Goal: Task Accomplishment & Management: Manage account settings

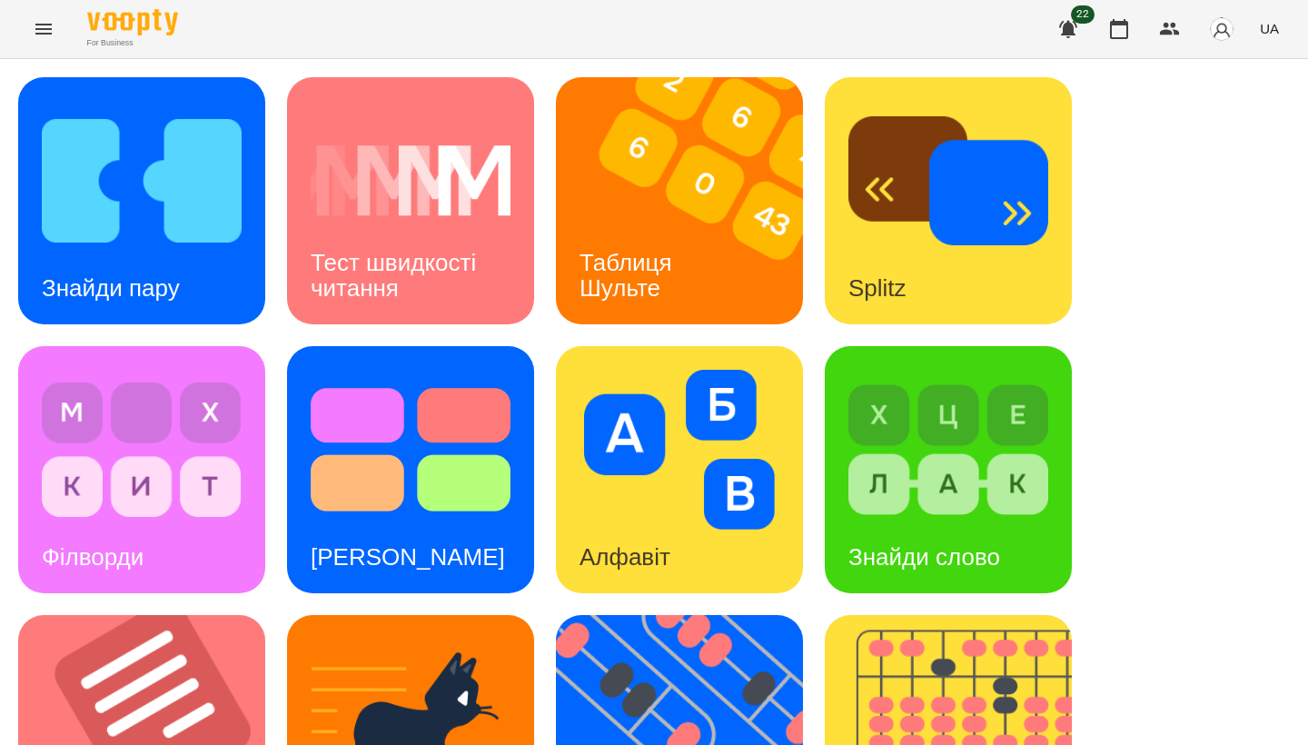
click at [173, 242] on img at bounding box center [142, 181] width 200 height 160
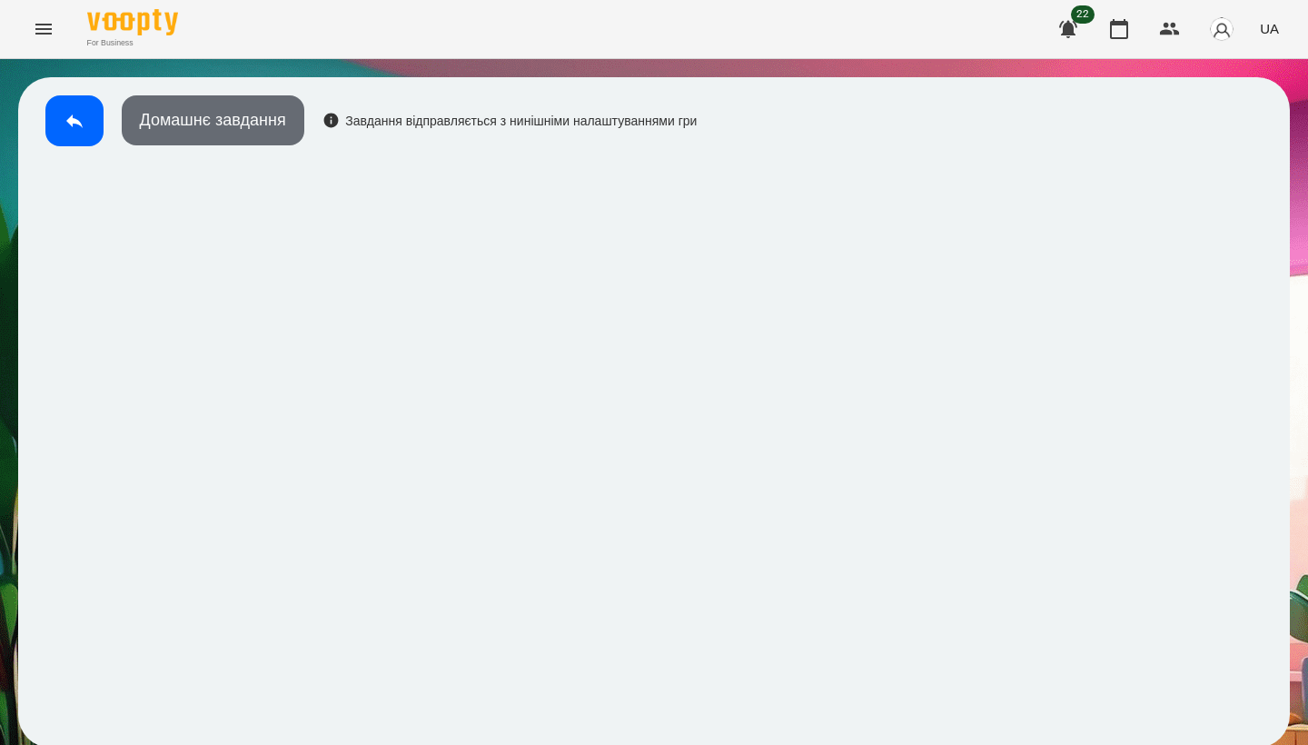
click at [252, 121] on button "Домашнє завдання" at bounding box center [213, 120] width 183 height 50
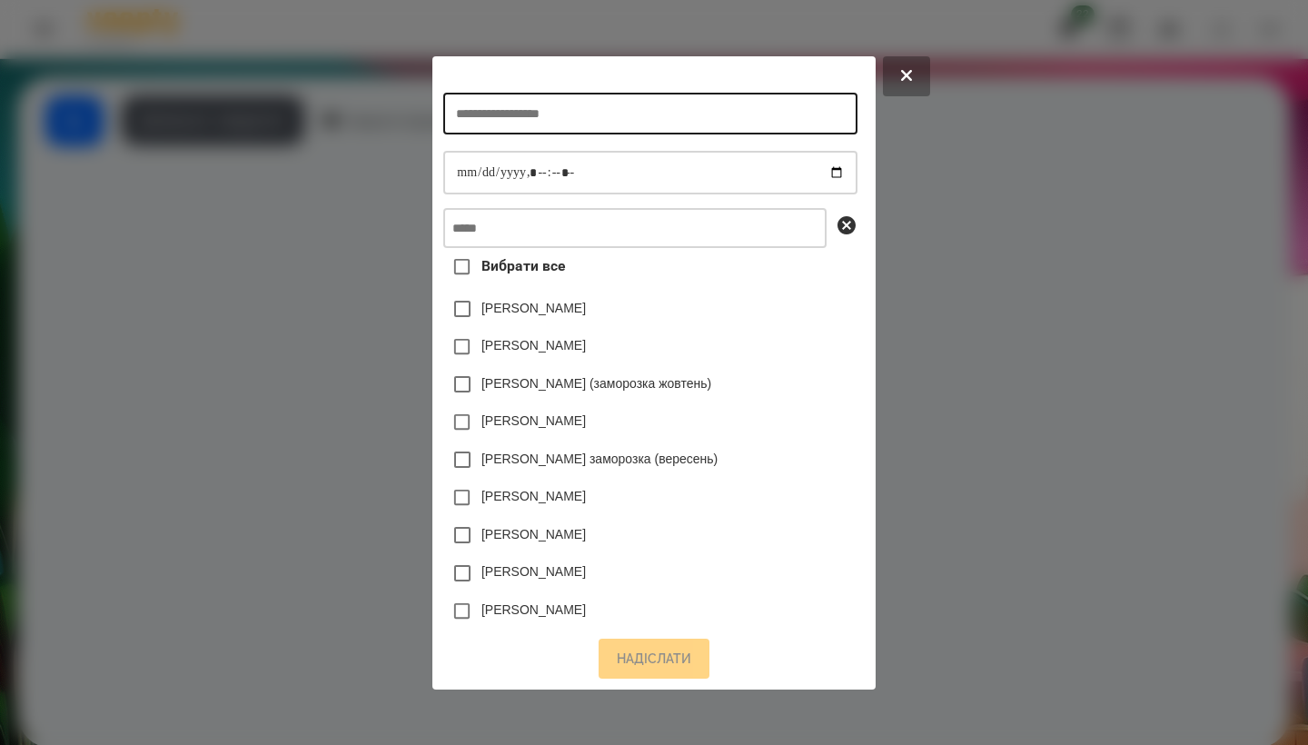
click at [644, 117] on input "text" at bounding box center [649, 114] width 413 height 42
type input "**********"
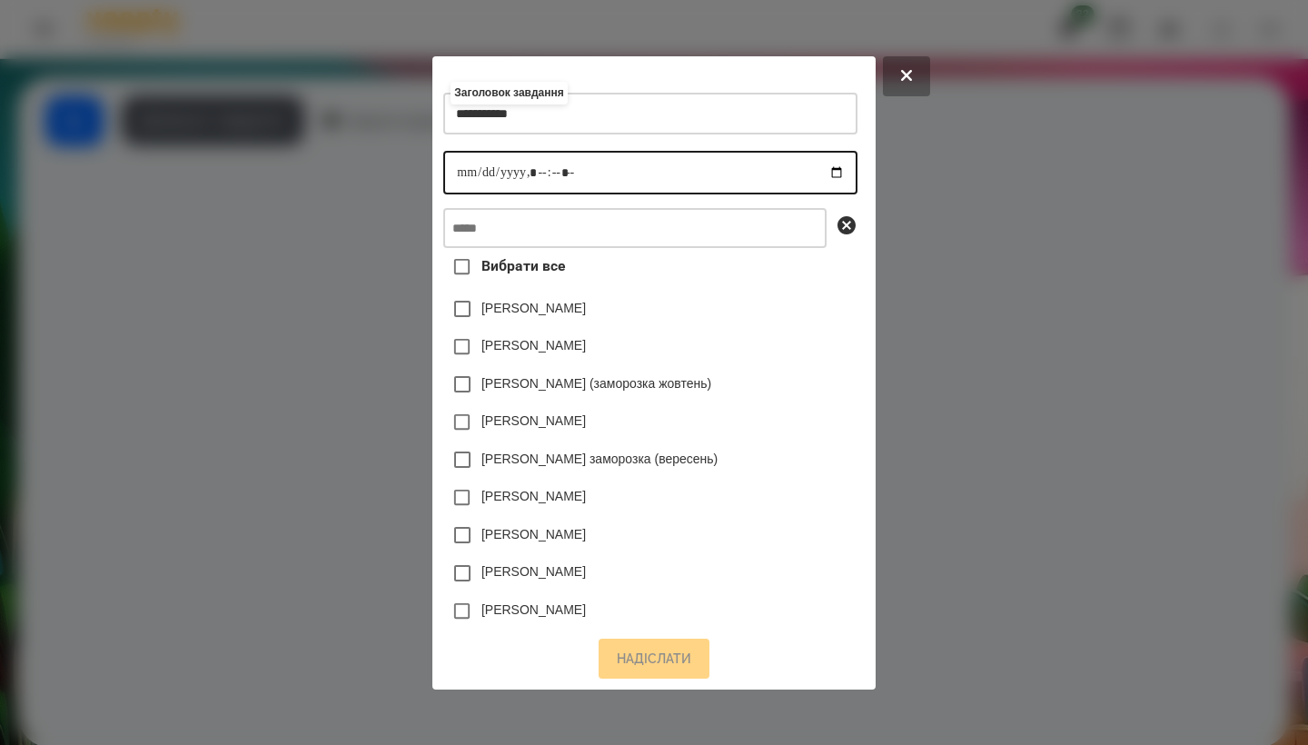
click at [443, 179] on input "datetime-local" at bounding box center [649, 173] width 413 height 44
click at [527, 168] on input "datetime-local" at bounding box center [649, 173] width 413 height 44
type input "**********"
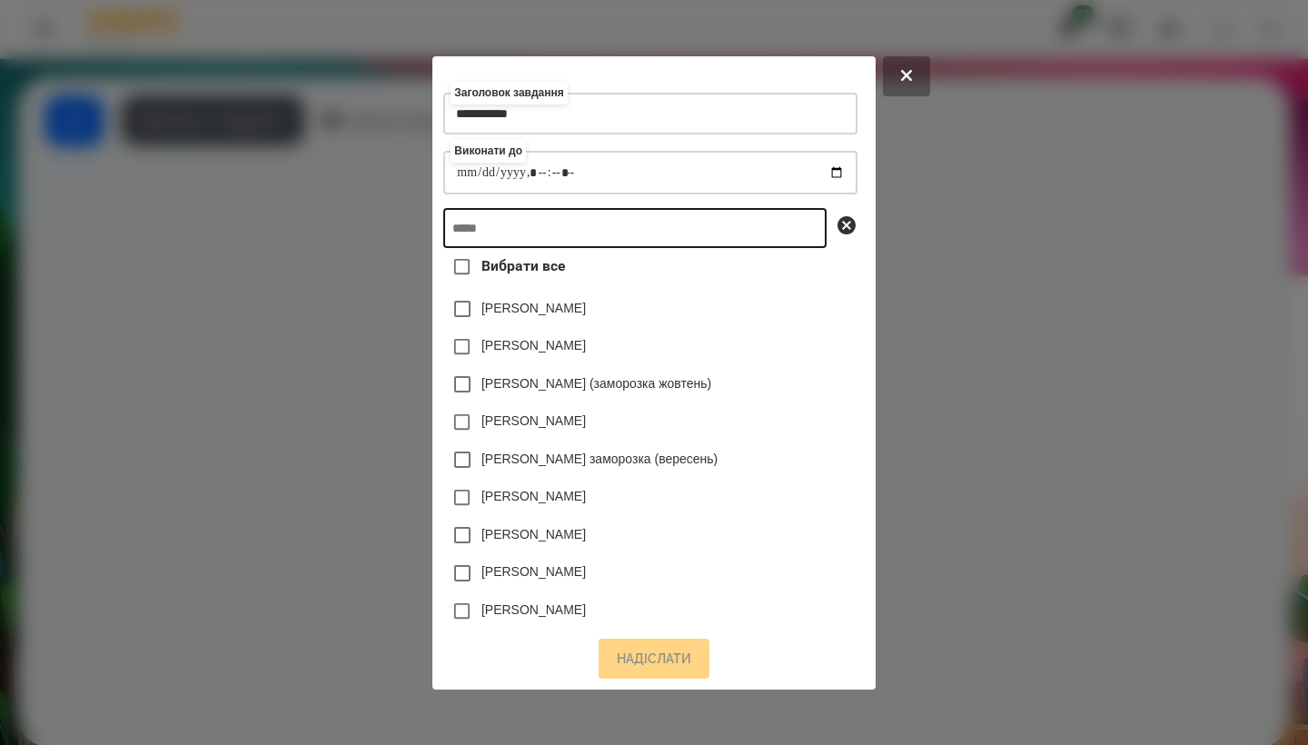
click at [611, 241] on input "text" at bounding box center [634, 228] width 383 height 40
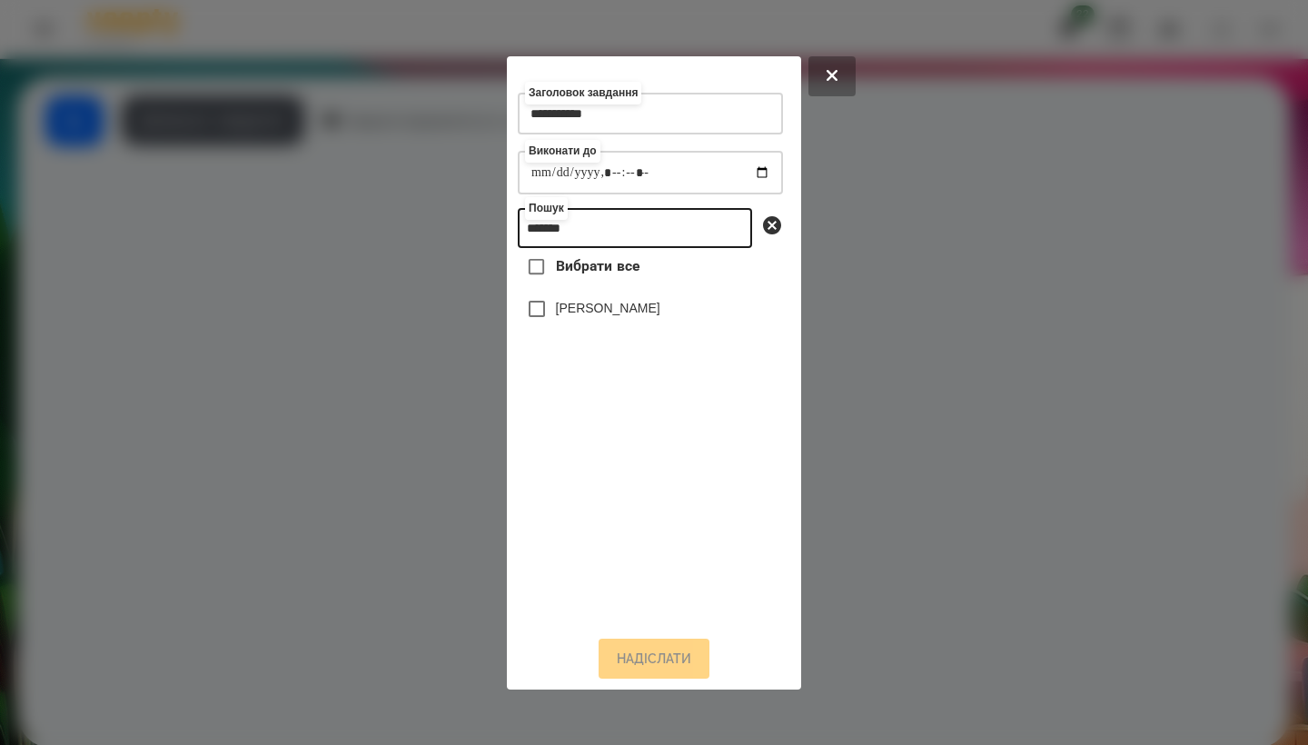
type input "*******"
click at [626, 311] on label "[PERSON_NAME]" at bounding box center [608, 308] width 104 height 18
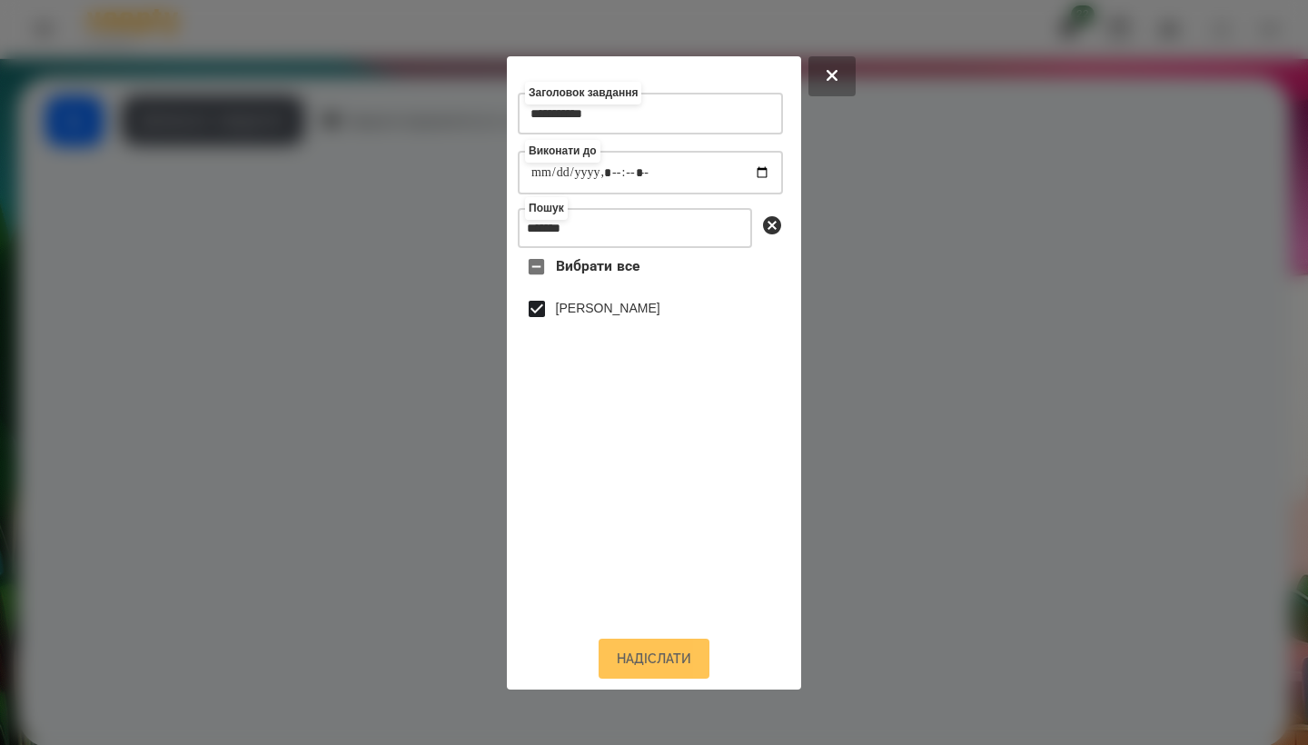
click at [632, 659] on button "Надіслати" at bounding box center [653, 658] width 111 height 40
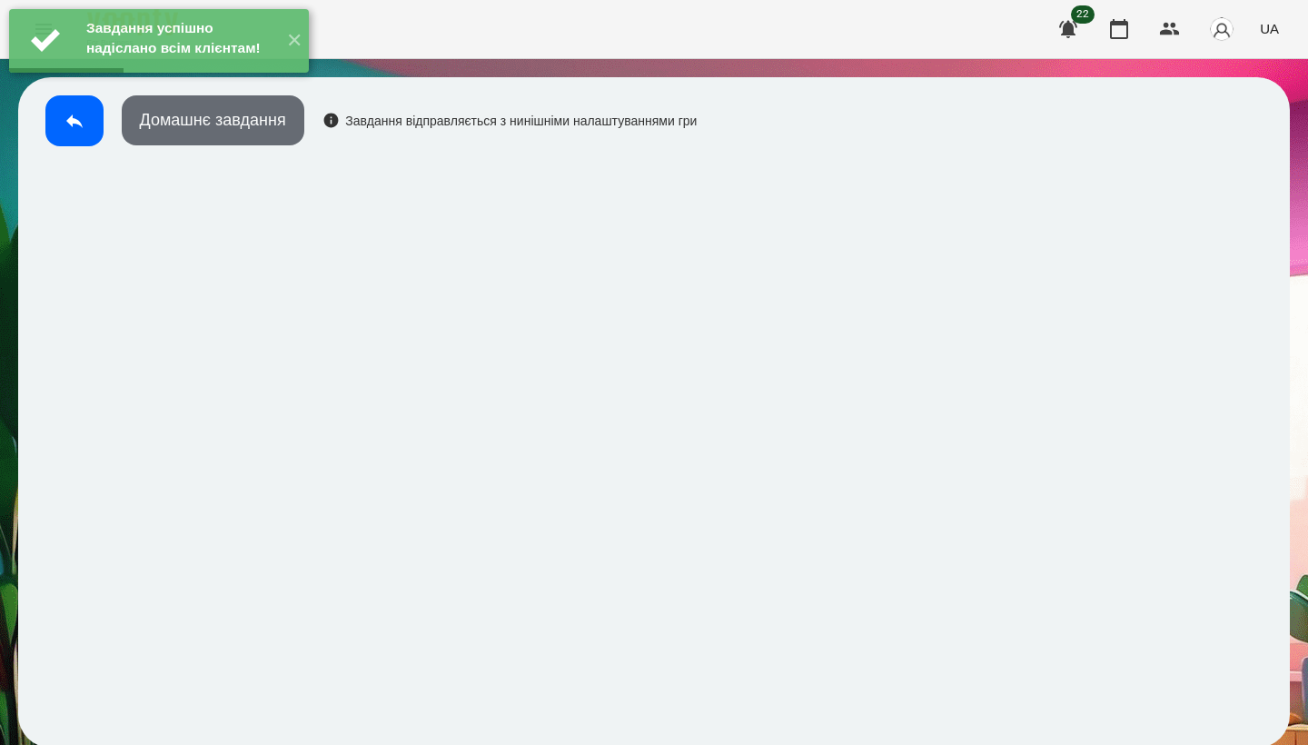
click at [247, 137] on button "Домашнє завдання" at bounding box center [213, 120] width 183 height 50
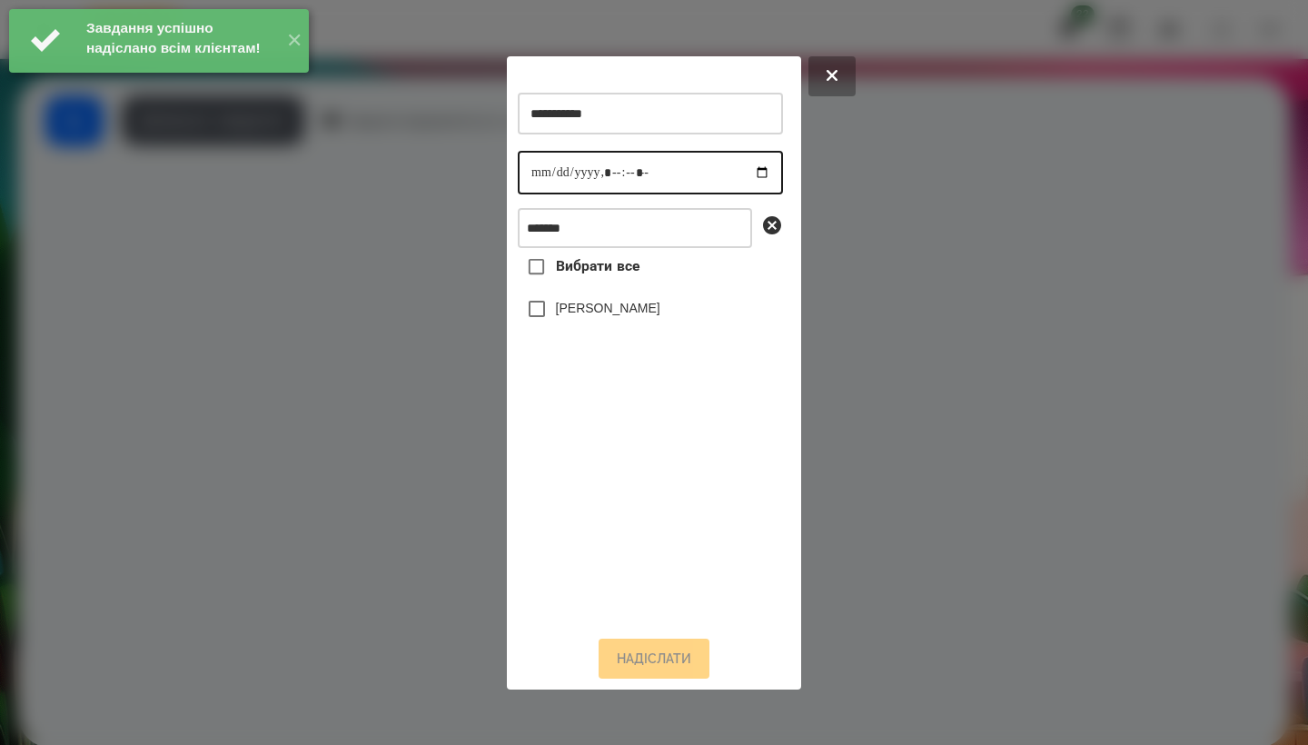
click at [535, 173] on input "datetime-local" at bounding box center [650, 173] width 265 height 44
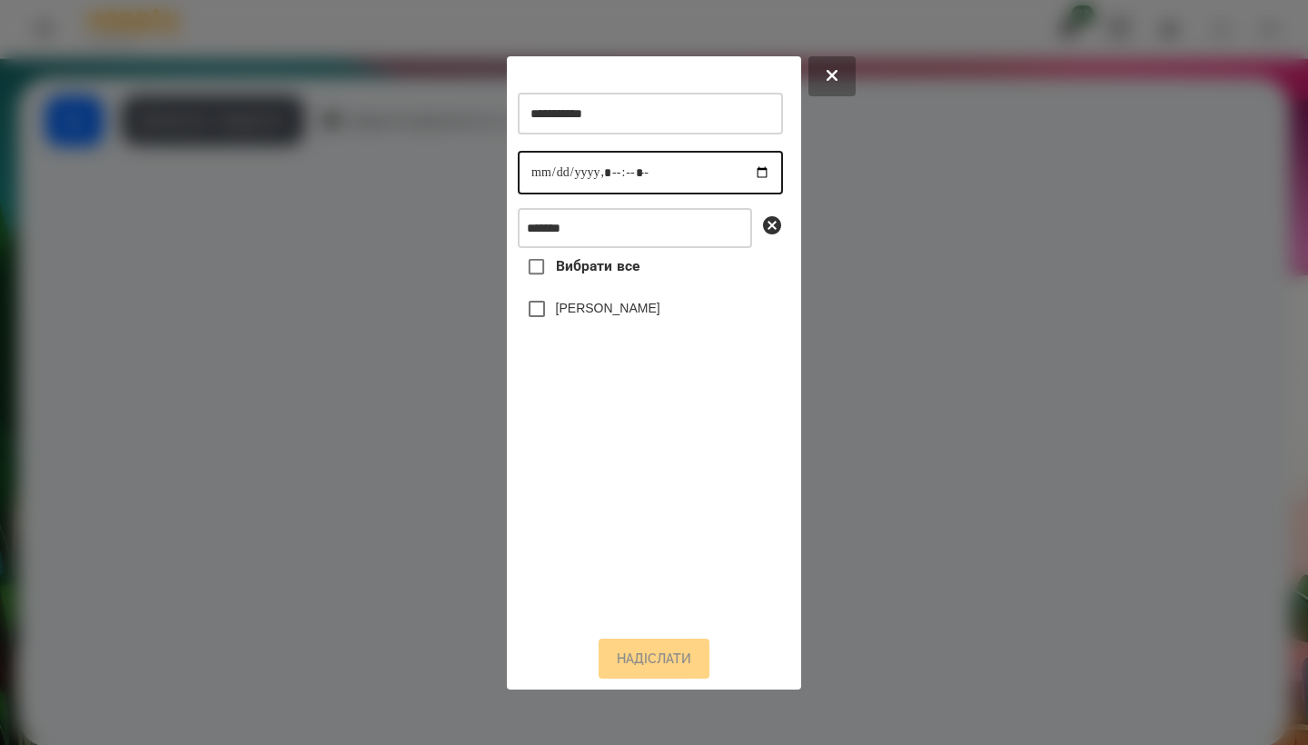
type input "**********"
click at [651, 313] on label "[PERSON_NAME]" at bounding box center [608, 308] width 104 height 18
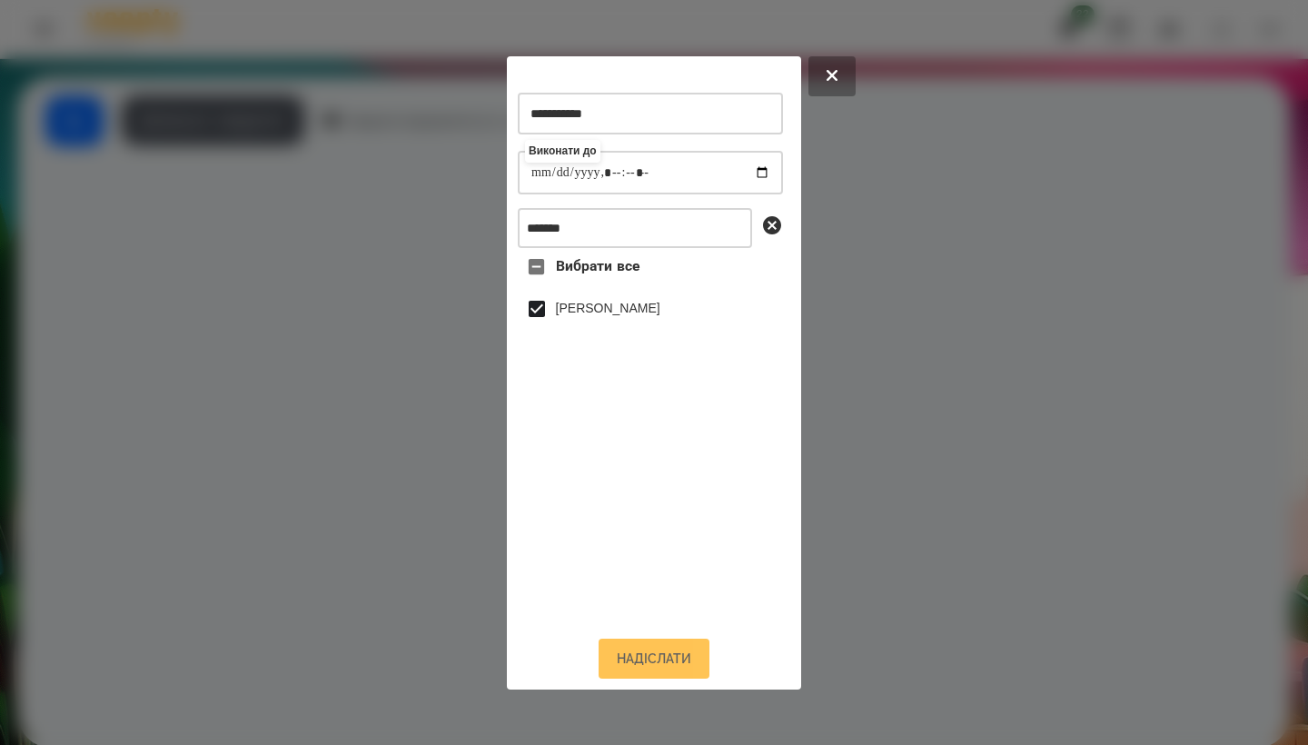
click at [660, 655] on button "Надіслати" at bounding box center [653, 658] width 111 height 40
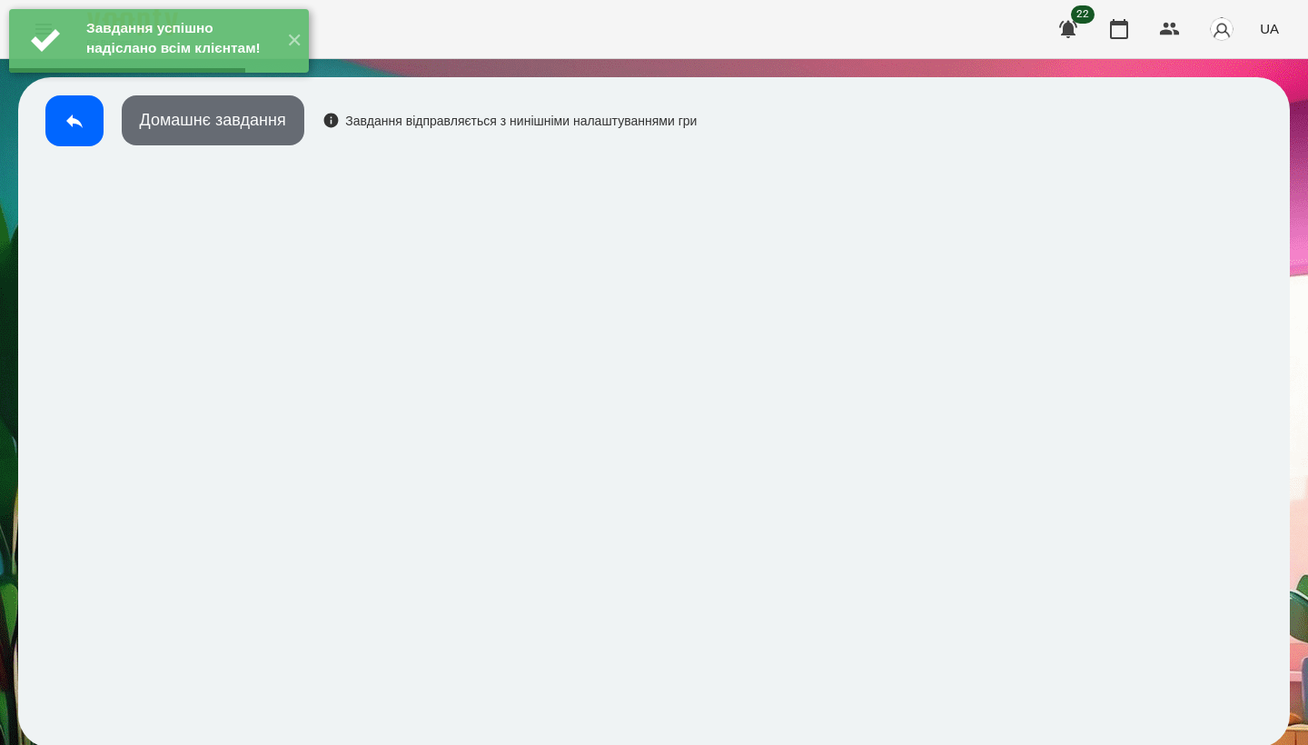
click at [235, 129] on button "Домашнє завдання" at bounding box center [213, 120] width 183 height 50
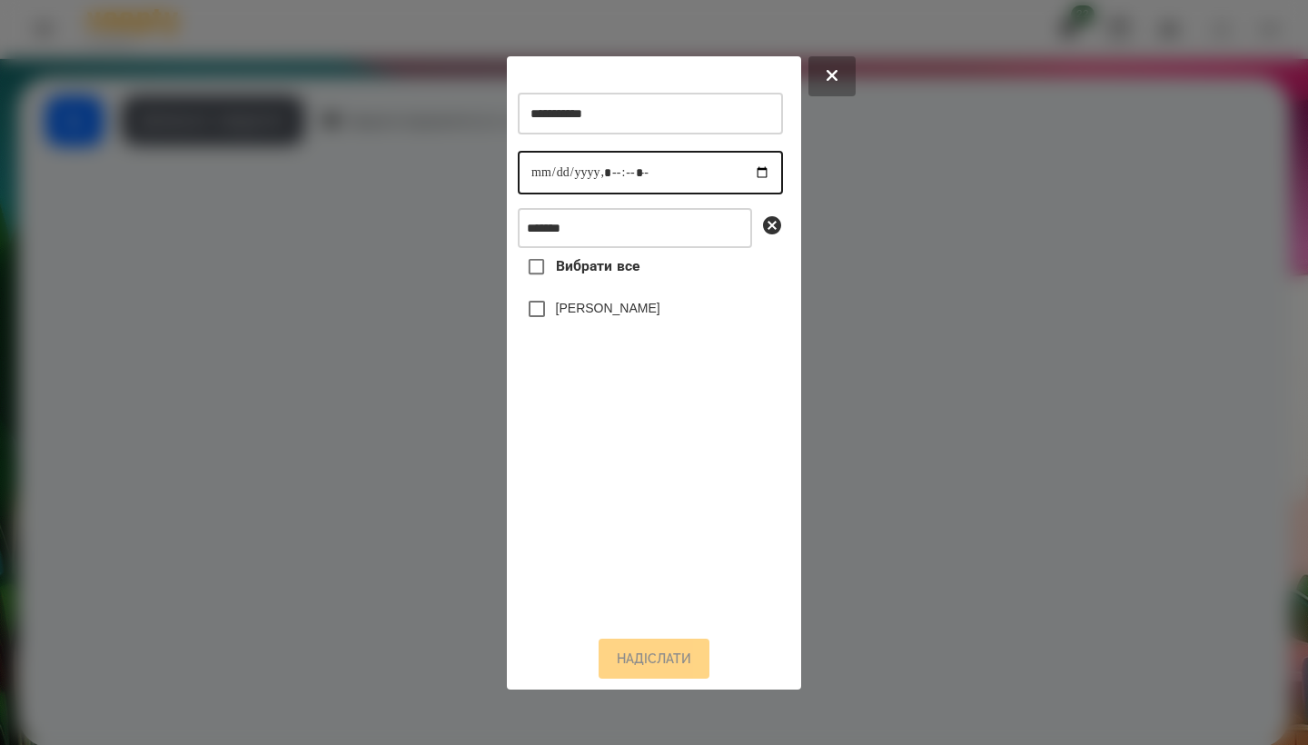
click at [547, 168] on input "datetime-local" at bounding box center [650, 173] width 265 height 44
type input "**********"
click at [652, 317] on label "[PERSON_NAME]" at bounding box center [608, 308] width 104 height 18
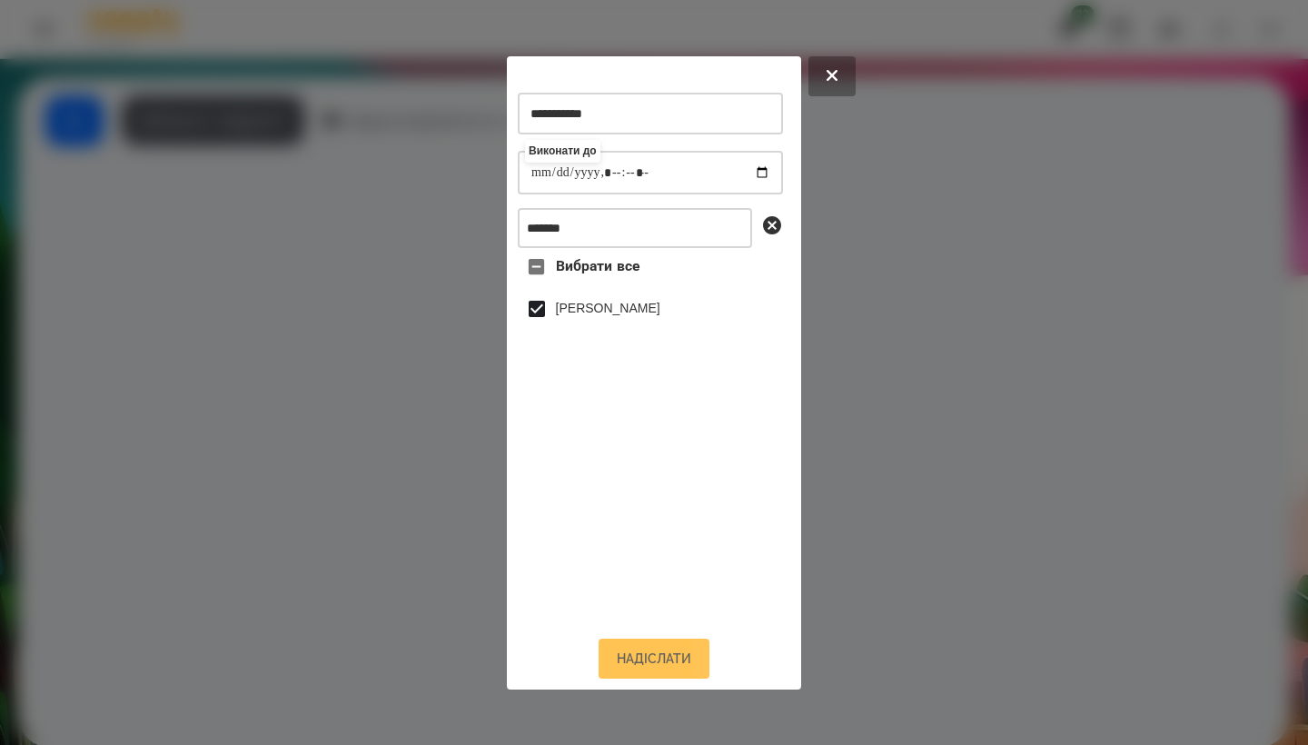
click at [656, 662] on button "Надіслати" at bounding box center [653, 658] width 111 height 40
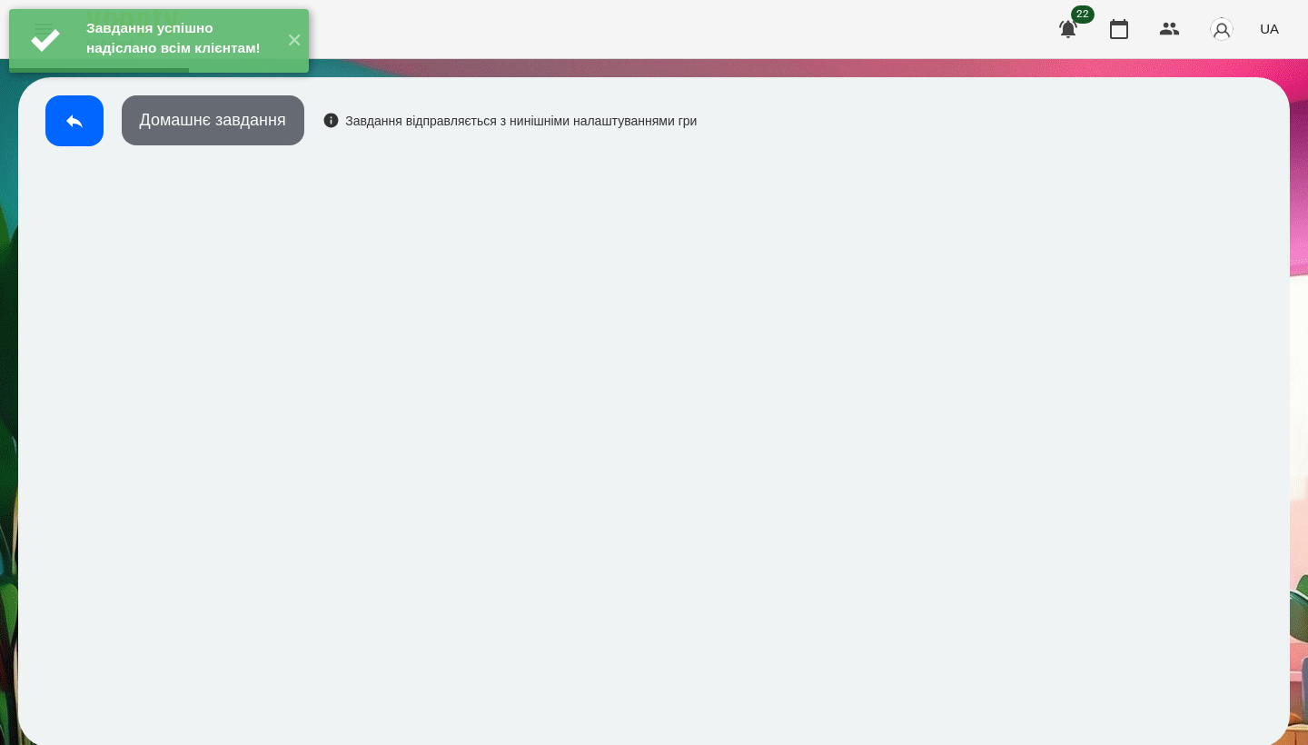
click at [241, 144] on button "Домашнє завдання" at bounding box center [213, 120] width 183 height 50
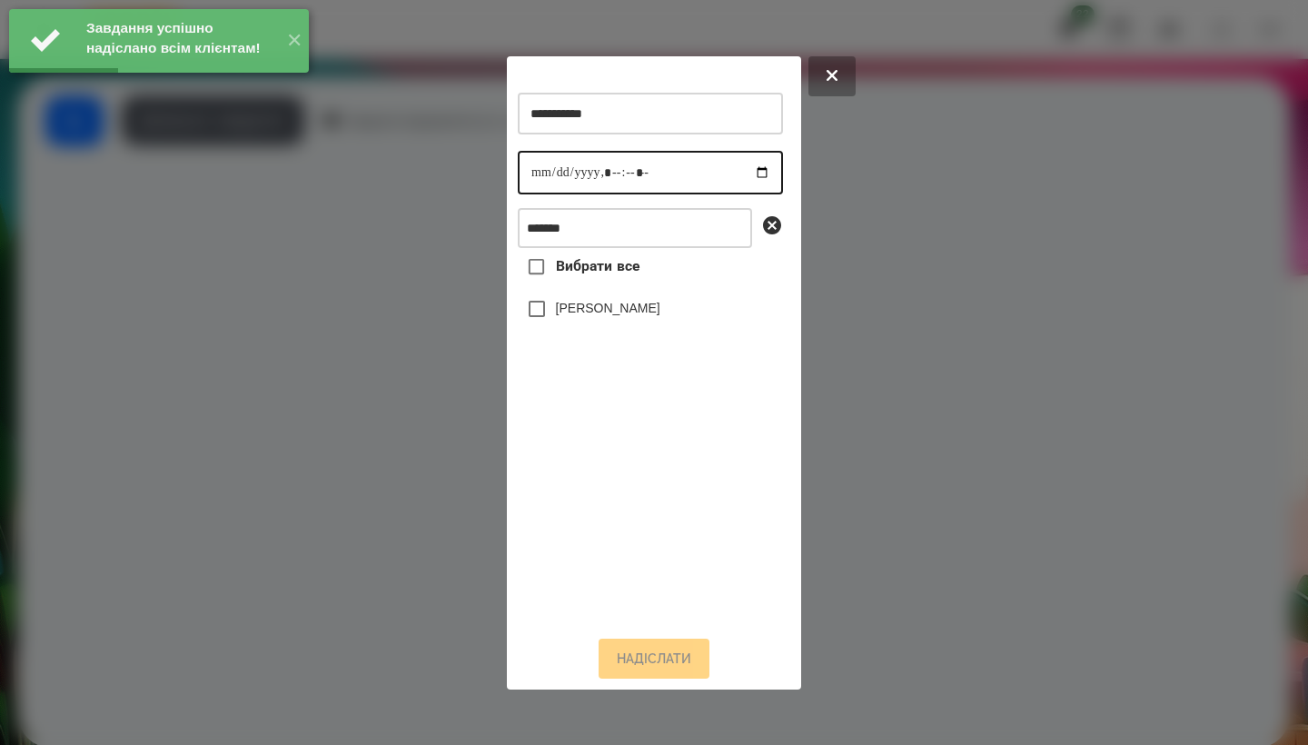
click at [534, 173] on input "datetime-local" at bounding box center [650, 173] width 265 height 44
type input "**********"
click at [649, 314] on label "[PERSON_NAME]" at bounding box center [608, 308] width 104 height 18
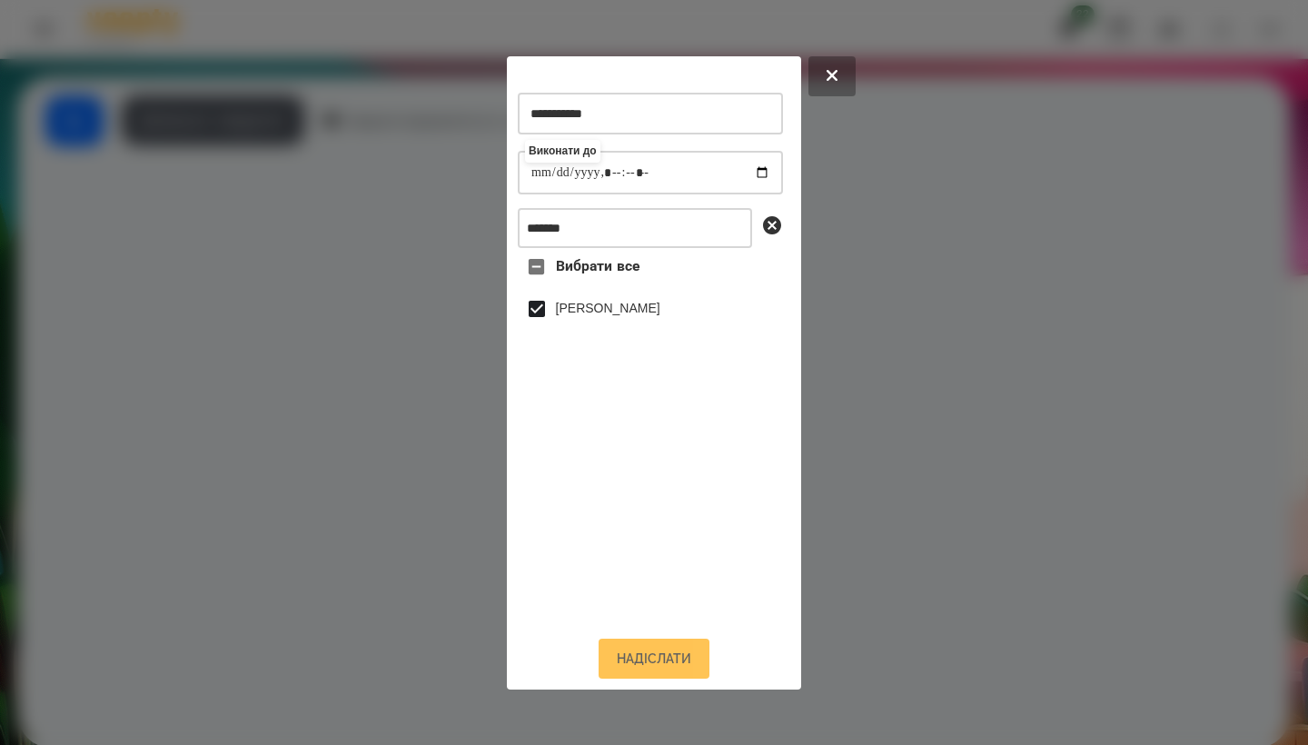
click at [659, 673] on button "Надіслати" at bounding box center [653, 658] width 111 height 40
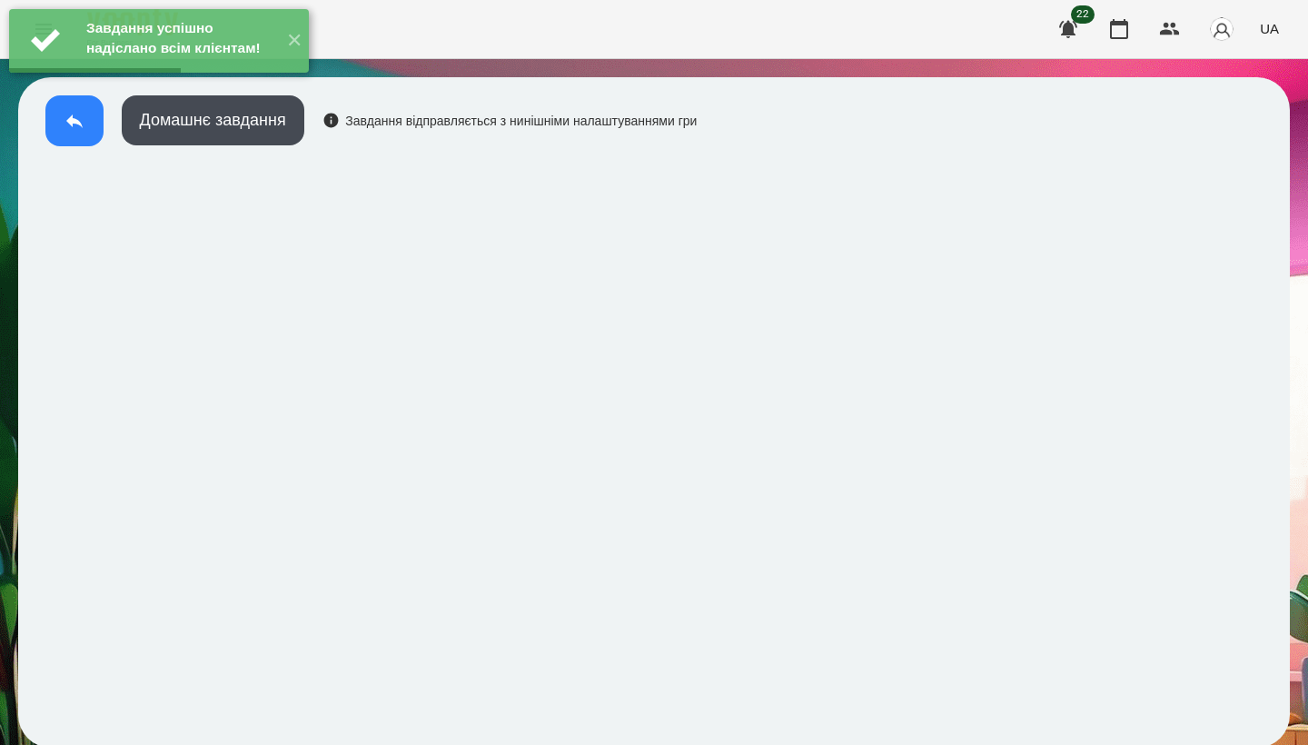
click at [74, 129] on icon at bounding box center [75, 121] width 22 height 22
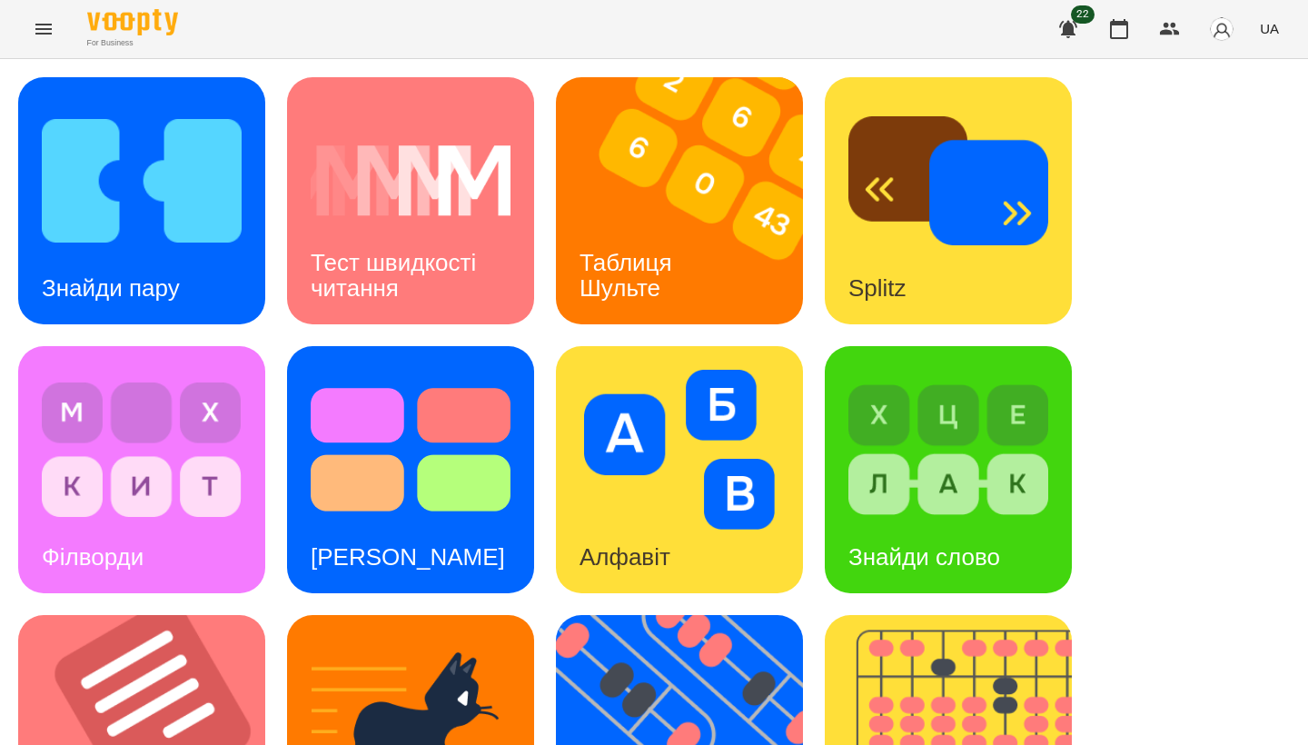
scroll to position [129, 0]
click at [734, 370] on img at bounding box center [679, 450] width 200 height 160
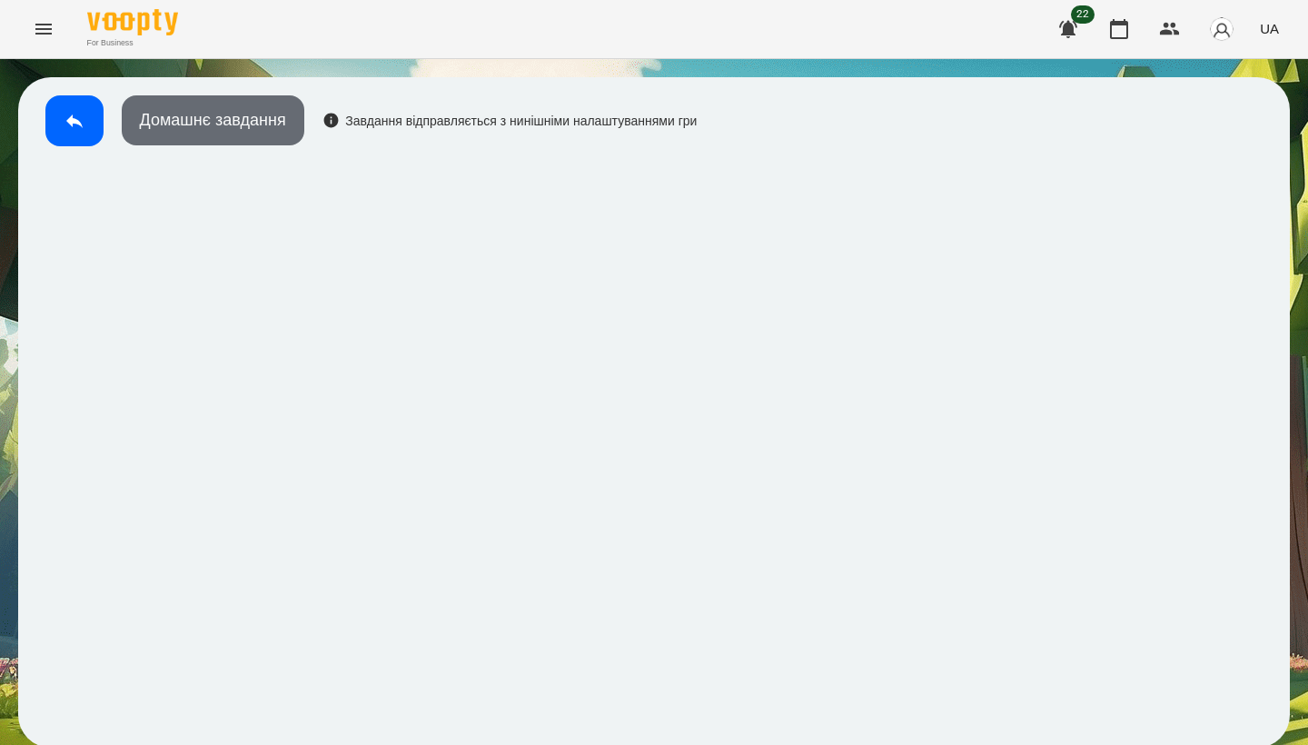
click at [204, 133] on button "Домашнє завдання" at bounding box center [213, 120] width 183 height 50
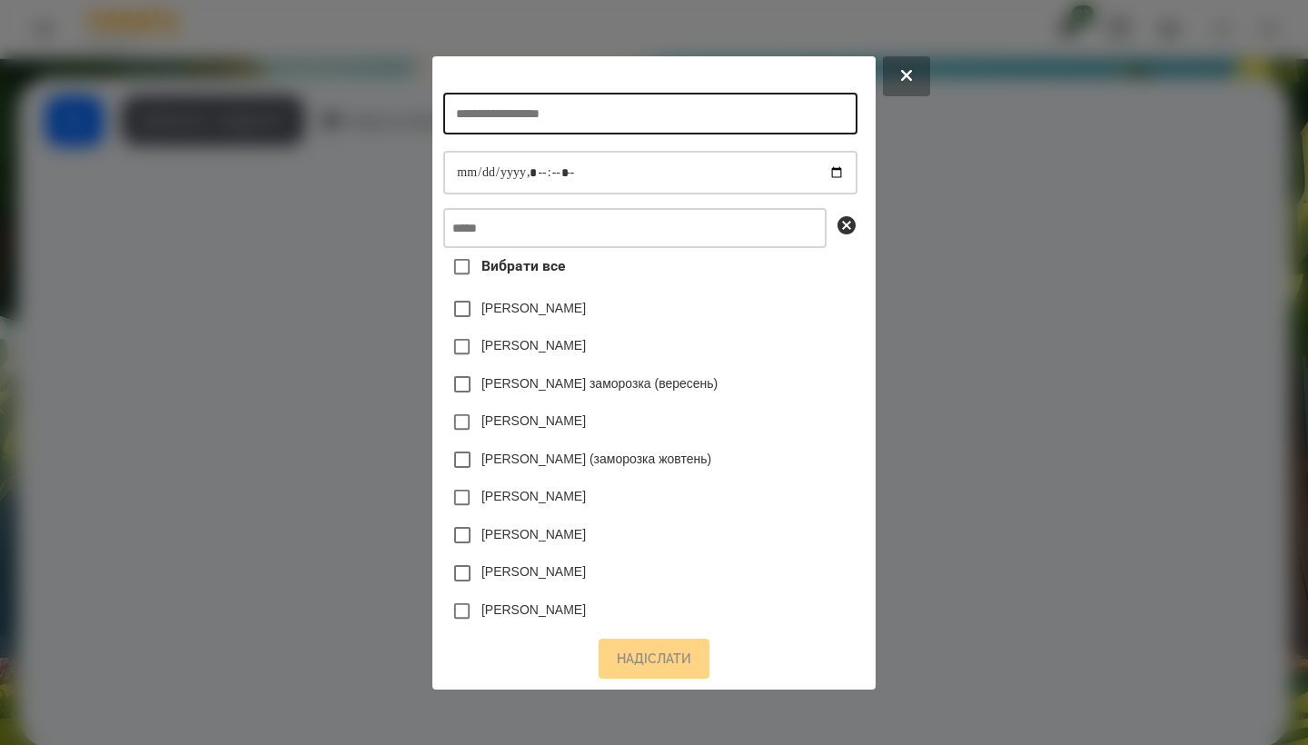
click at [598, 108] on input "text" at bounding box center [649, 114] width 413 height 42
type input "*******"
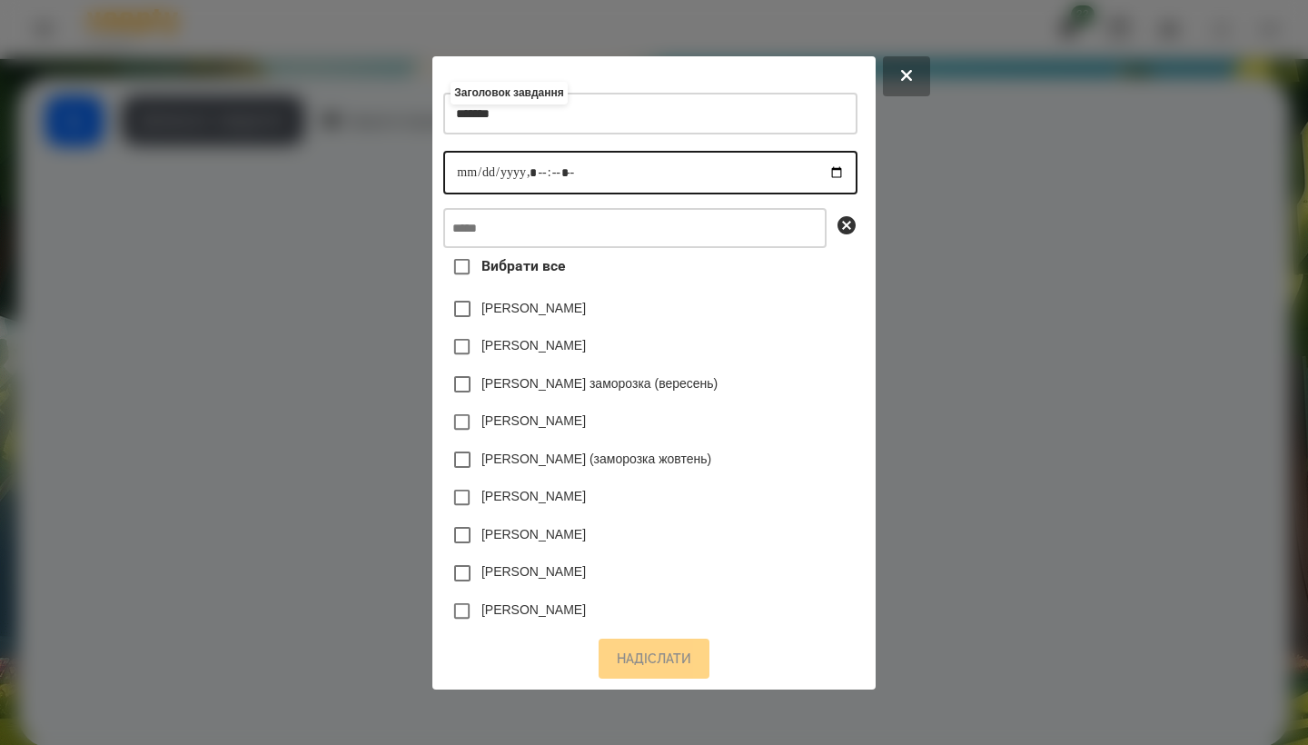
click at [452, 166] on input "datetime-local" at bounding box center [649, 173] width 413 height 44
click at [540, 164] on input "datetime-local" at bounding box center [649, 173] width 413 height 44
type input "**********"
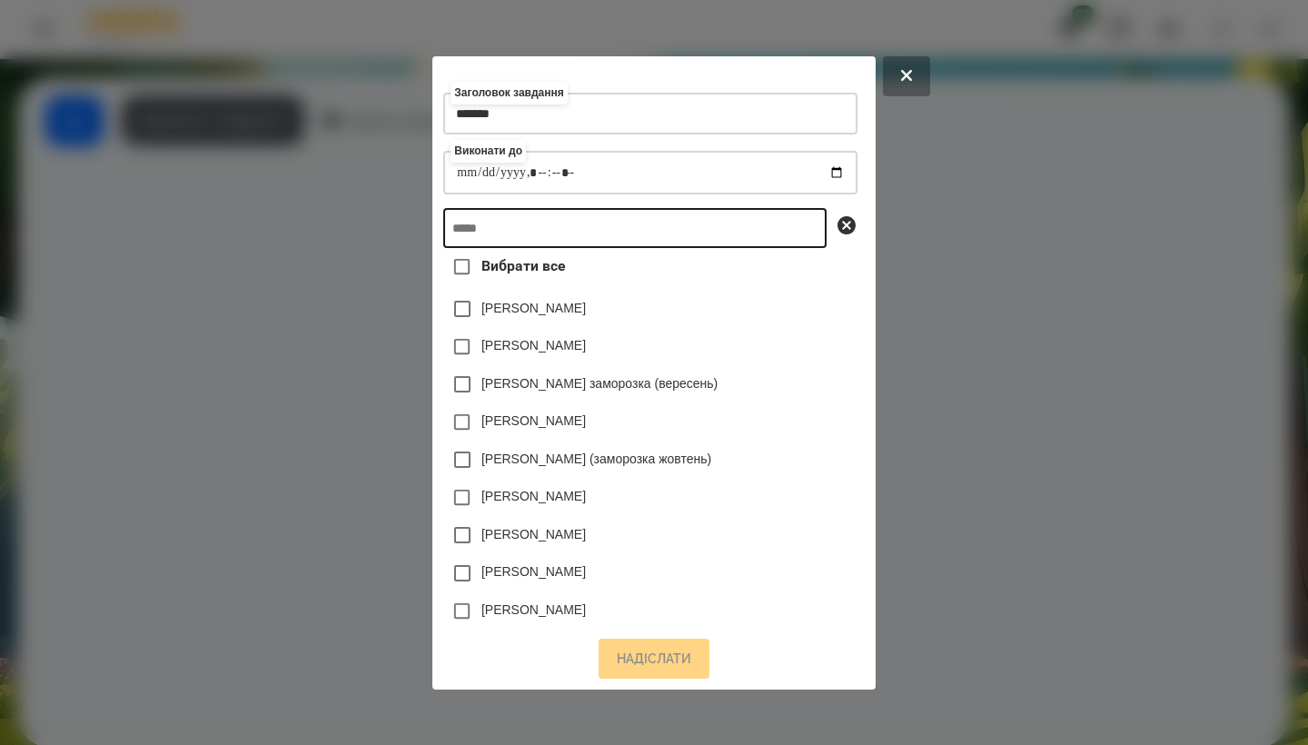
click at [601, 220] on input "text" at bounding box center [634, 228] width 383 height 40
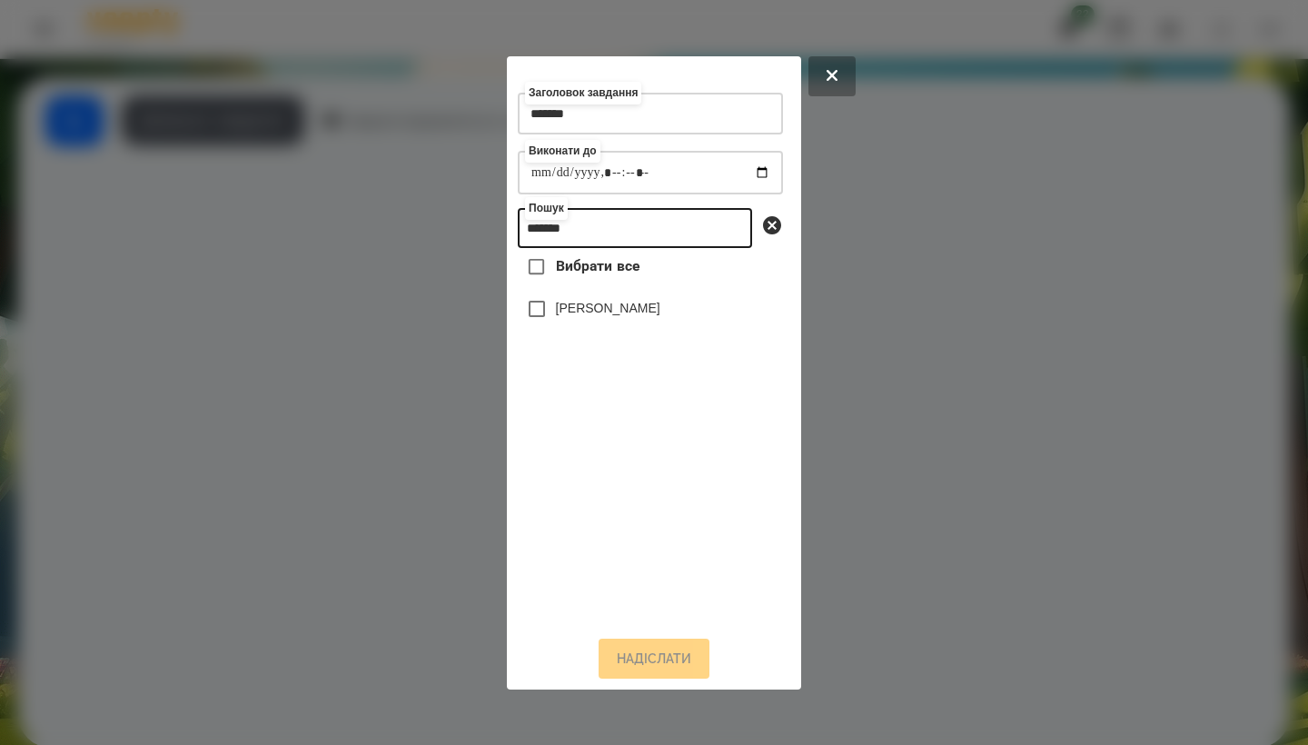
type input "*******"
click at [638, 317] on label "[PERSON_NAME]" at bounding box center [608, 308] width 104 height 18
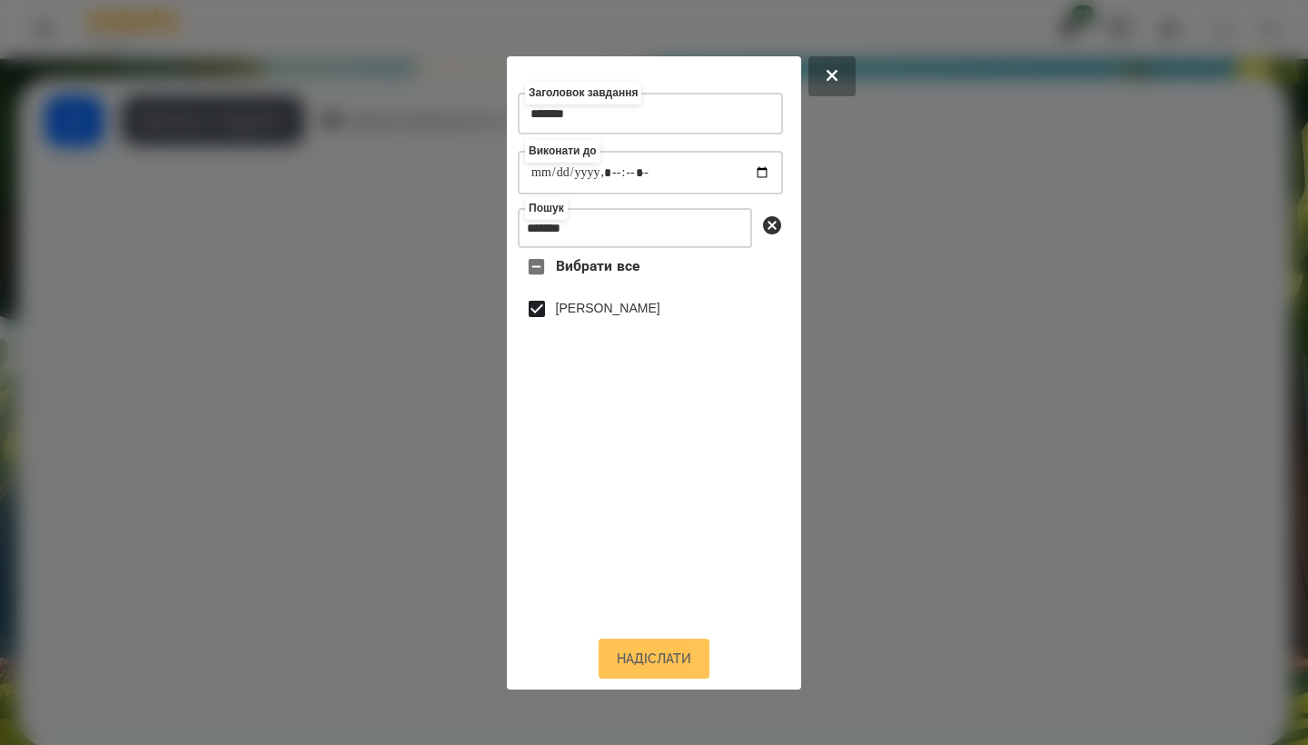
click at [672, 667] on button "Надіслати" at bounding box center [653, 658] width 111 height 40
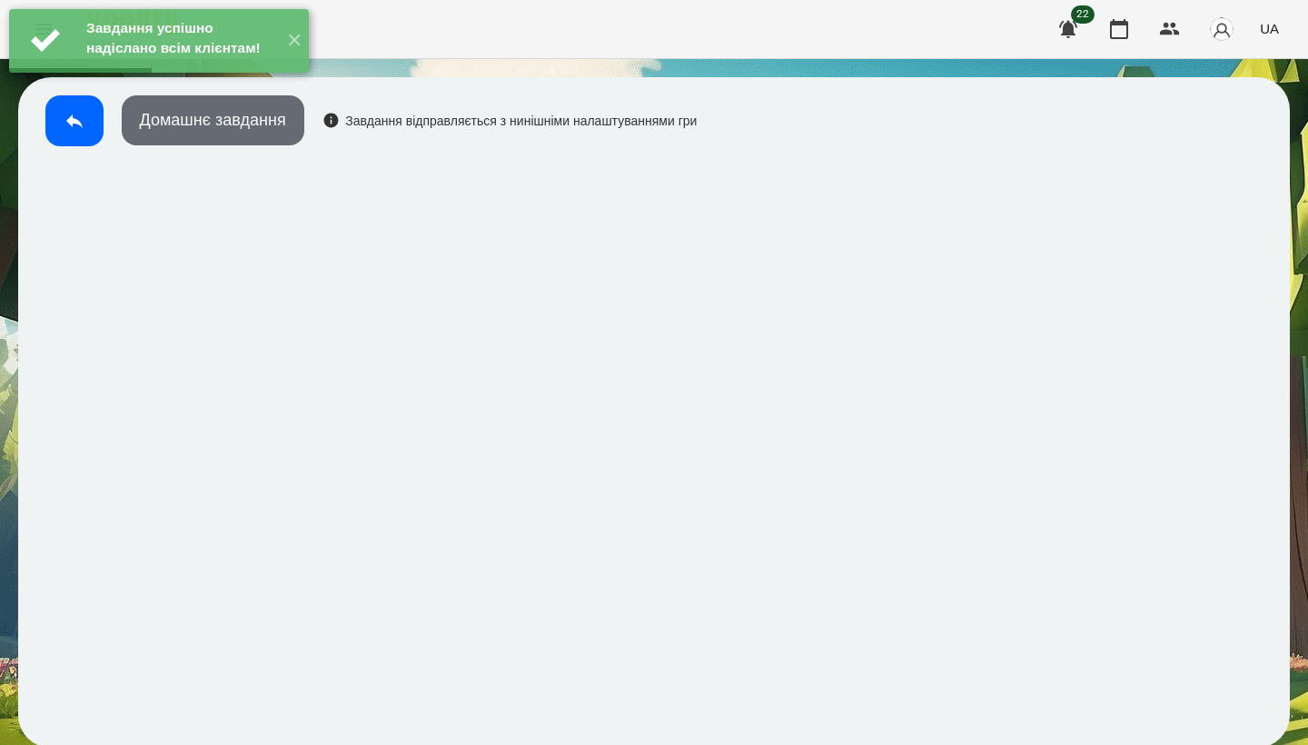
click at [270, 132] on button "Домашнє завдання" at bounding box center [213, 120] width 183 height 50
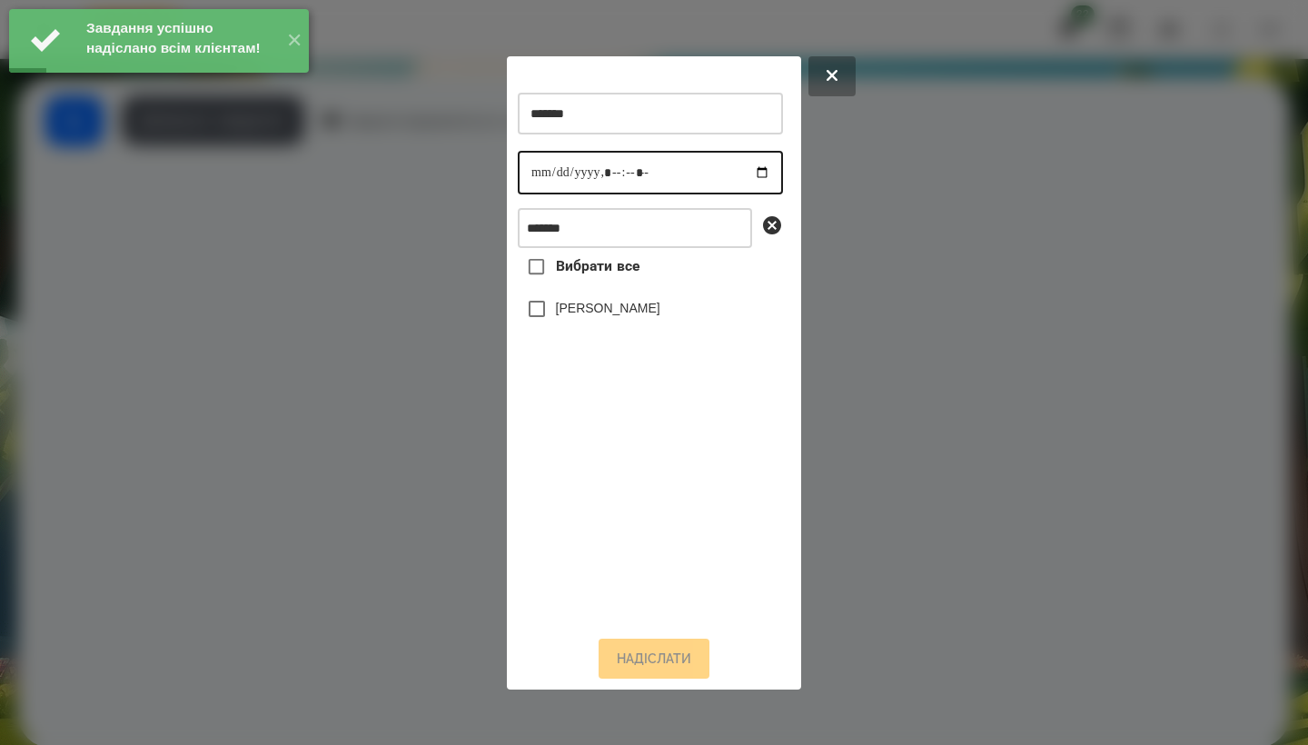
click at [541, 177] on input "datetime-local" at bounding box center [650, 173] width 265 height 44
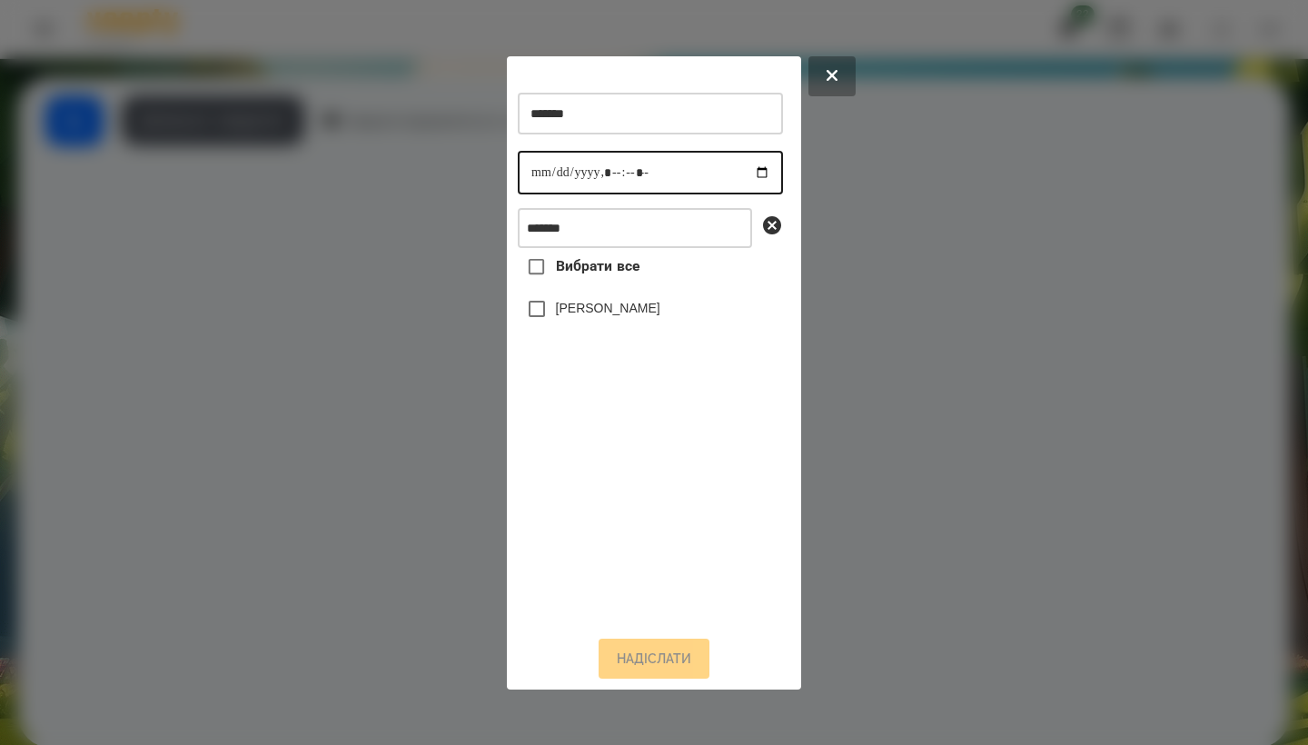
type input "**********"
click at [650, 316] on label "[PERSON_NAME]" at bounding box center [608, 308] width 104 height 18
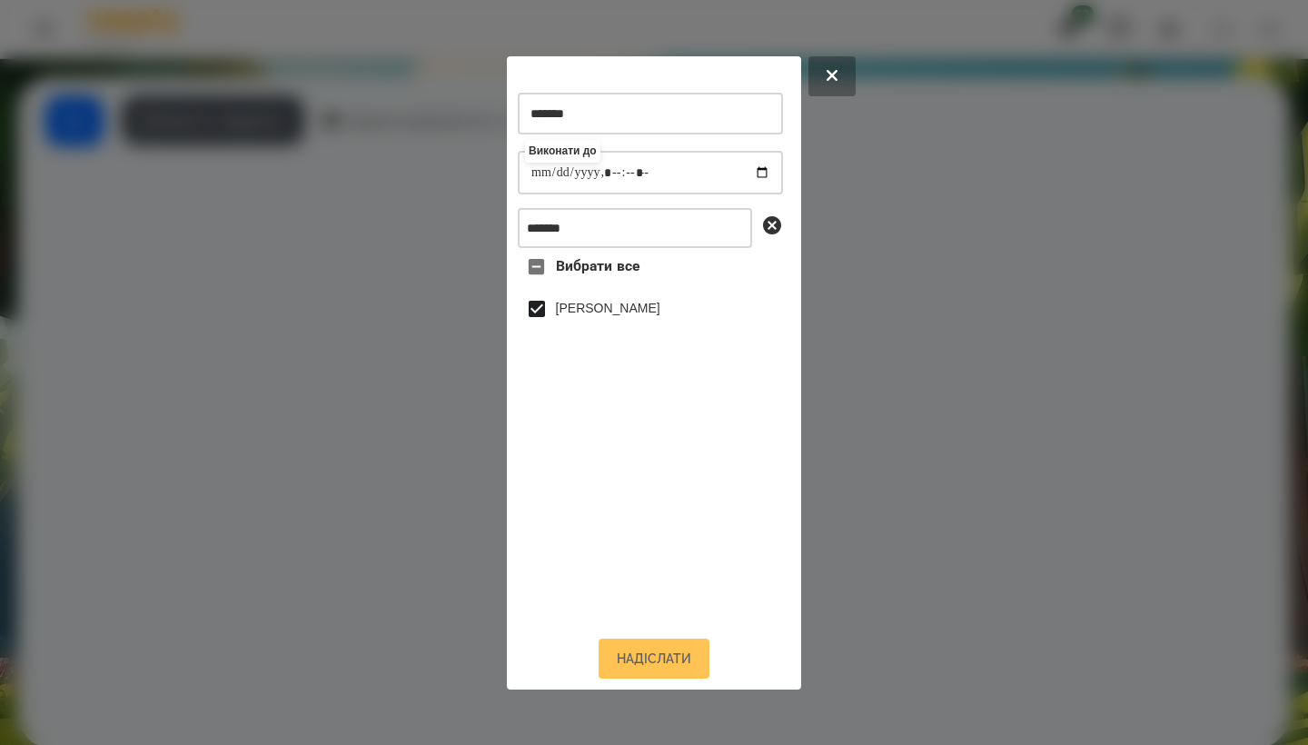
click at [658, 650] on button "Надіслати" at bounding box center [653, 658] width 111 height 40
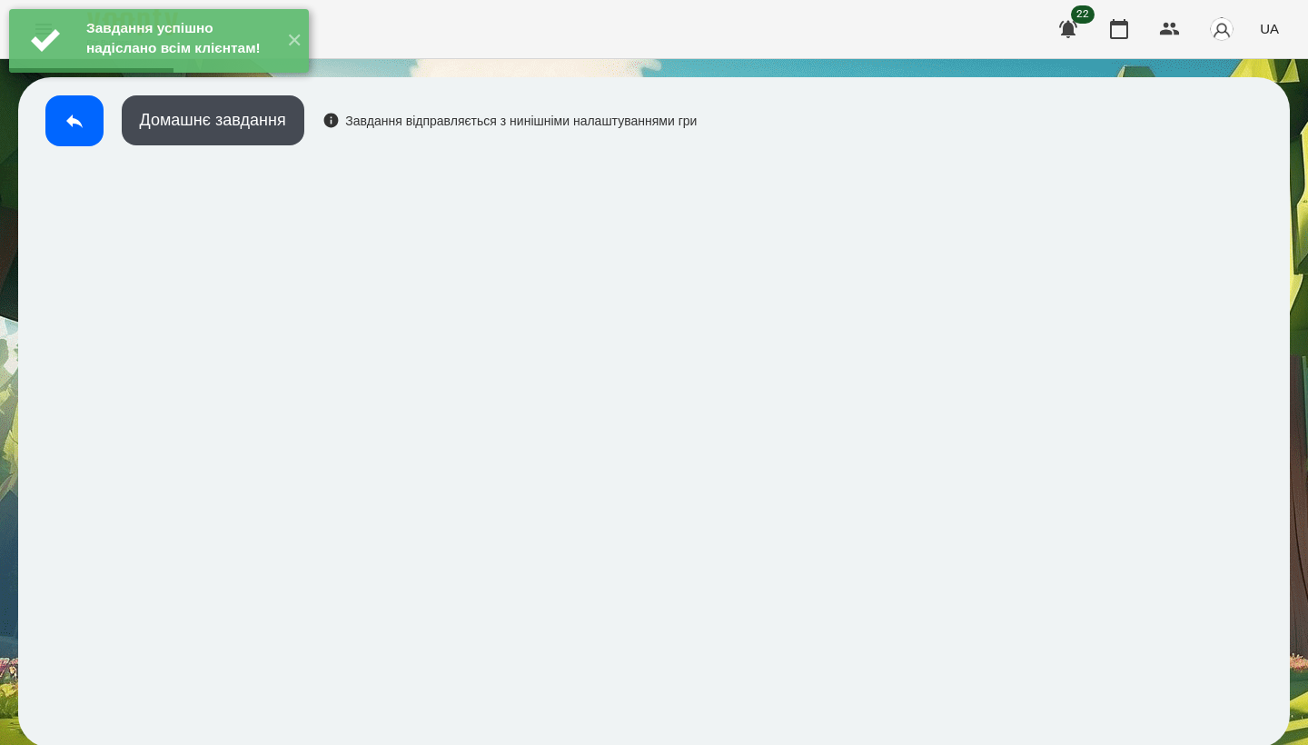
click at [272, 149] on div "Домашнє завдання Завдання відправляється з нинішніми налаштуваннями гри" at bounding box center [366, 125] width 660 height 60
click at [282, 139] on button "Домашнє завдання" at bounding box center [213, 120] width 183 height 50
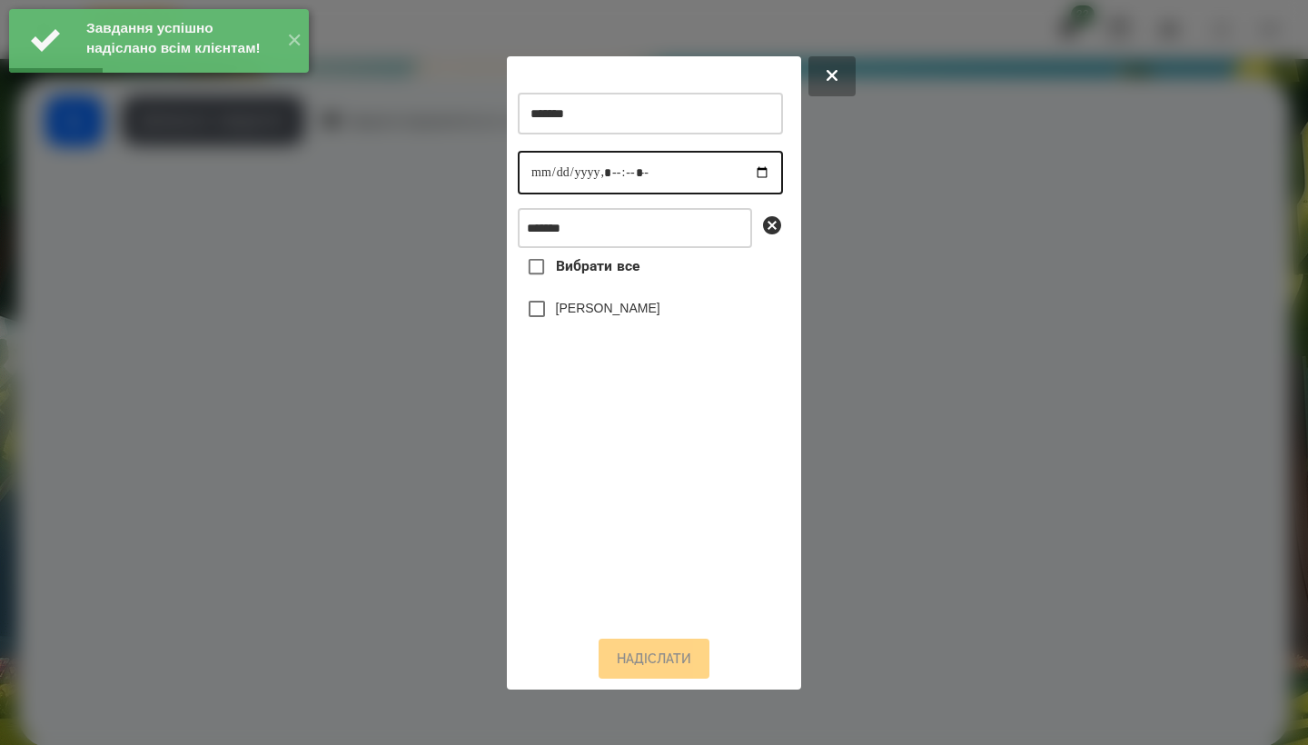
click at [545, 170] on input "datetime-local" at bounding box center [650, 173] width 265 height 44
type input "**********"
click at [654, 315] on label "[PERSON_NAME]" at bounding box center [608, 308] width 104 height 18
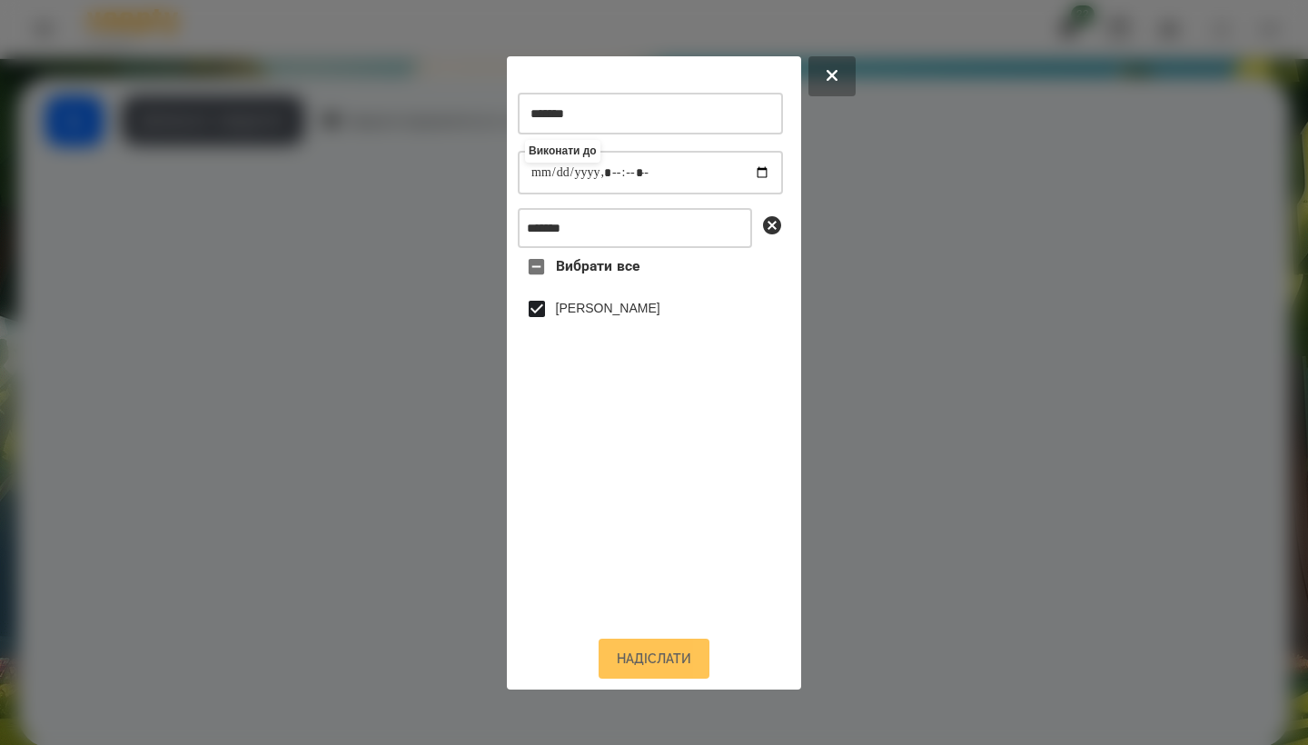
click at [657, 667] on button "Надіслати" at bounding box center [653, 658] width 111 height 40
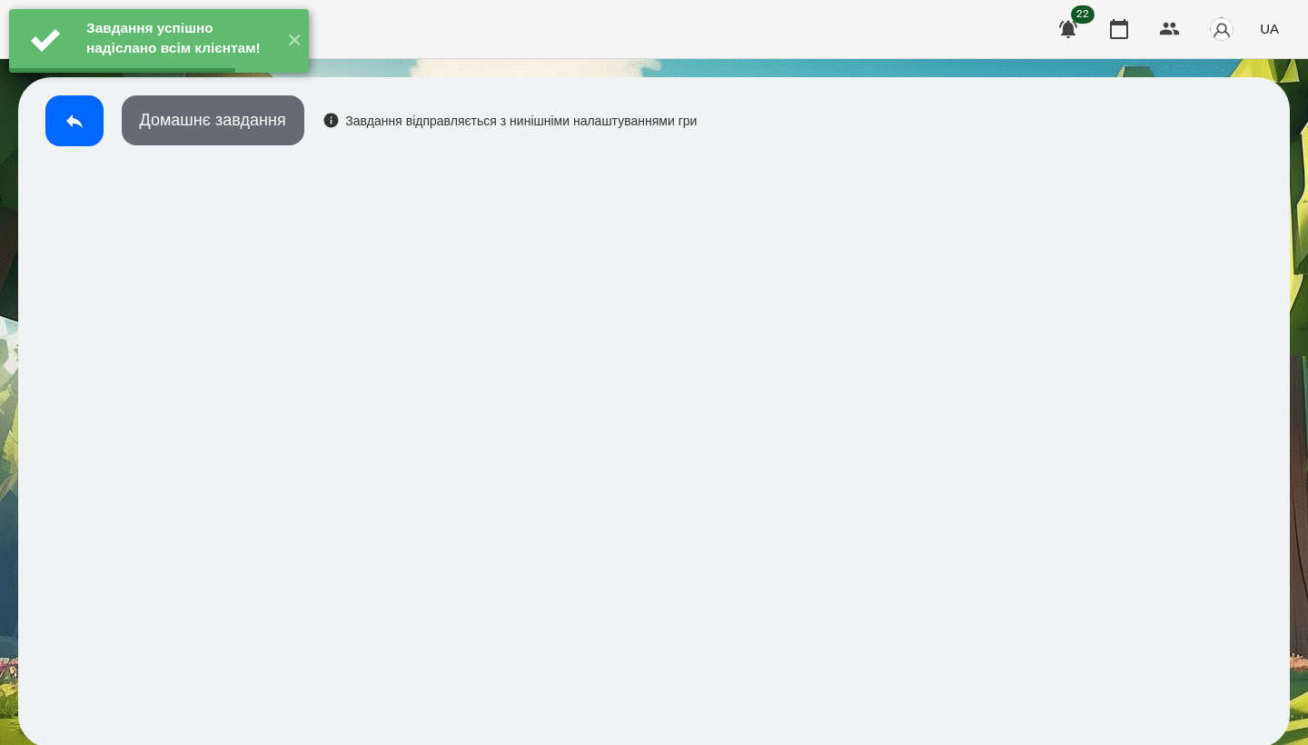
click at [232, 126] on button "Домашнє завдання" at bounding box center [213, 120] width 183 height 50
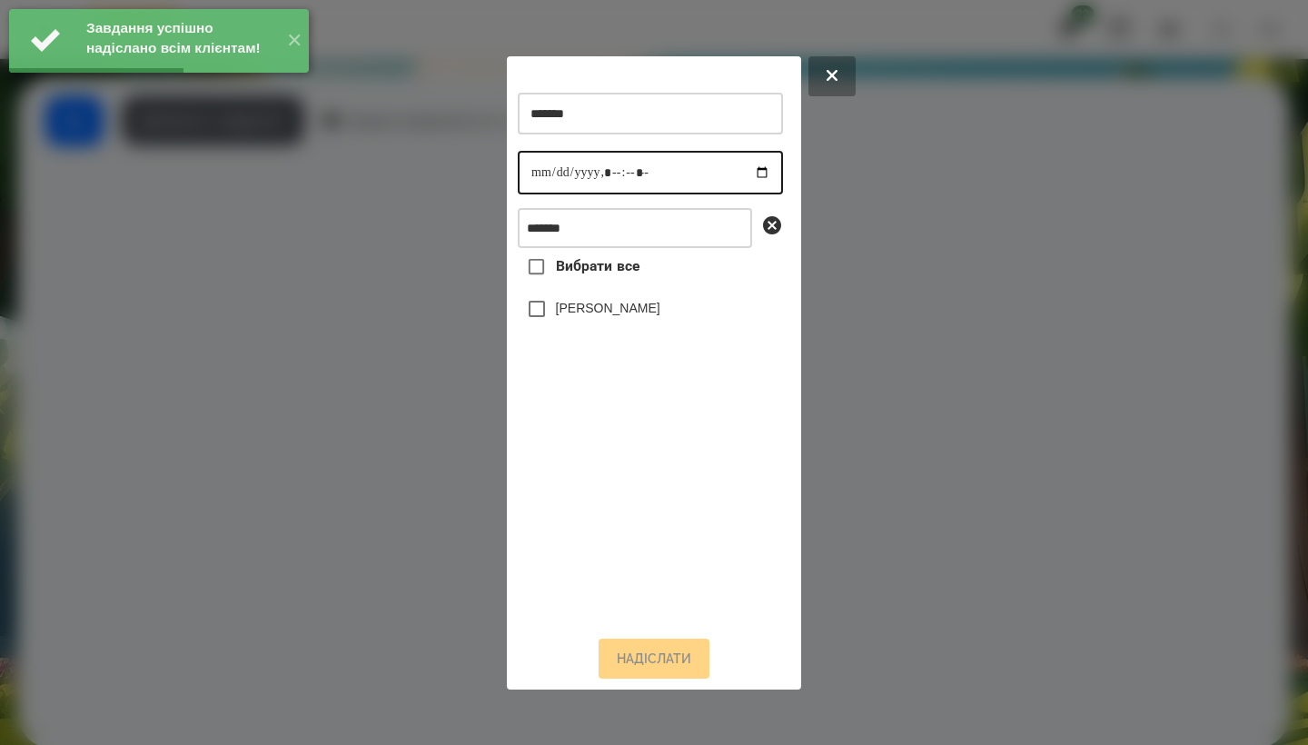
click at [547, 170] on input "datetime-local" at bounding box center [650, 173] width 265 height 44
type input "**********"
click at [646, 315] on label "[PERSON_NAME]" at bounding box center [608, 308] width 104 height 18
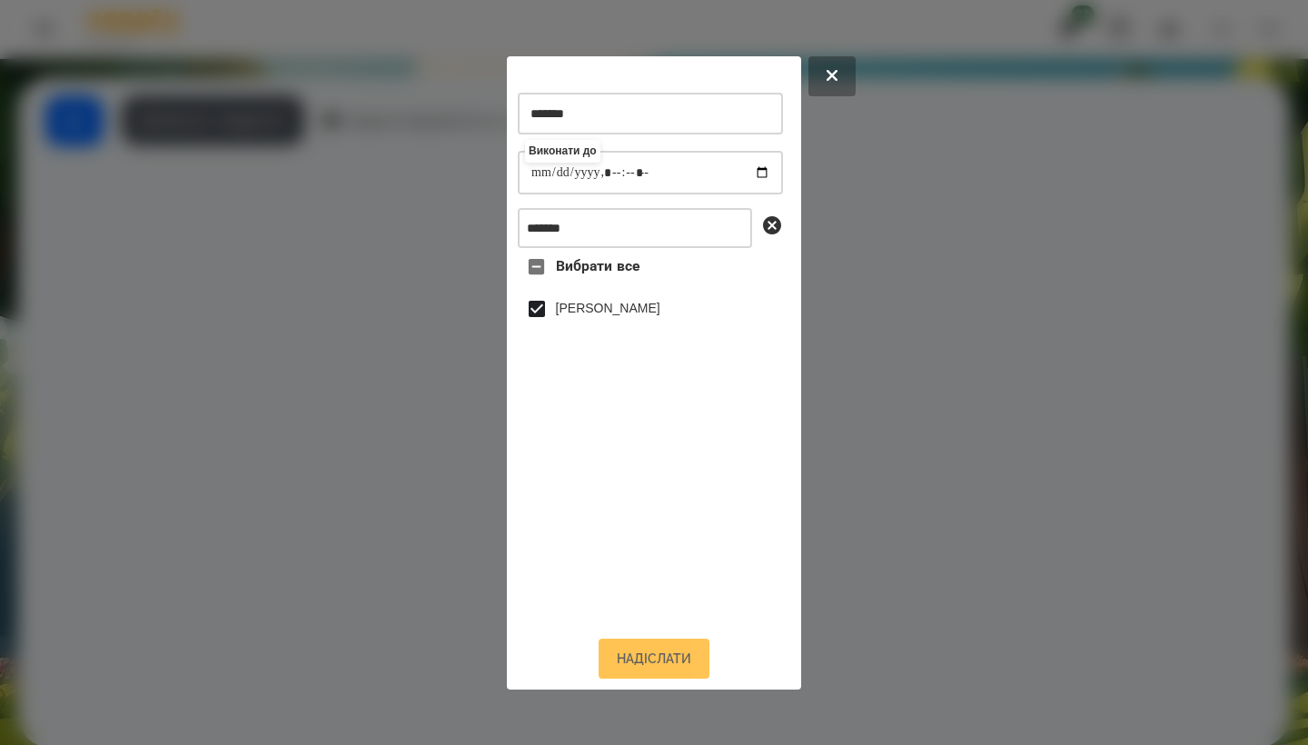
click at [662, 667] on button "Надіслати" at bounding box center [653, 658] width 111 height 40
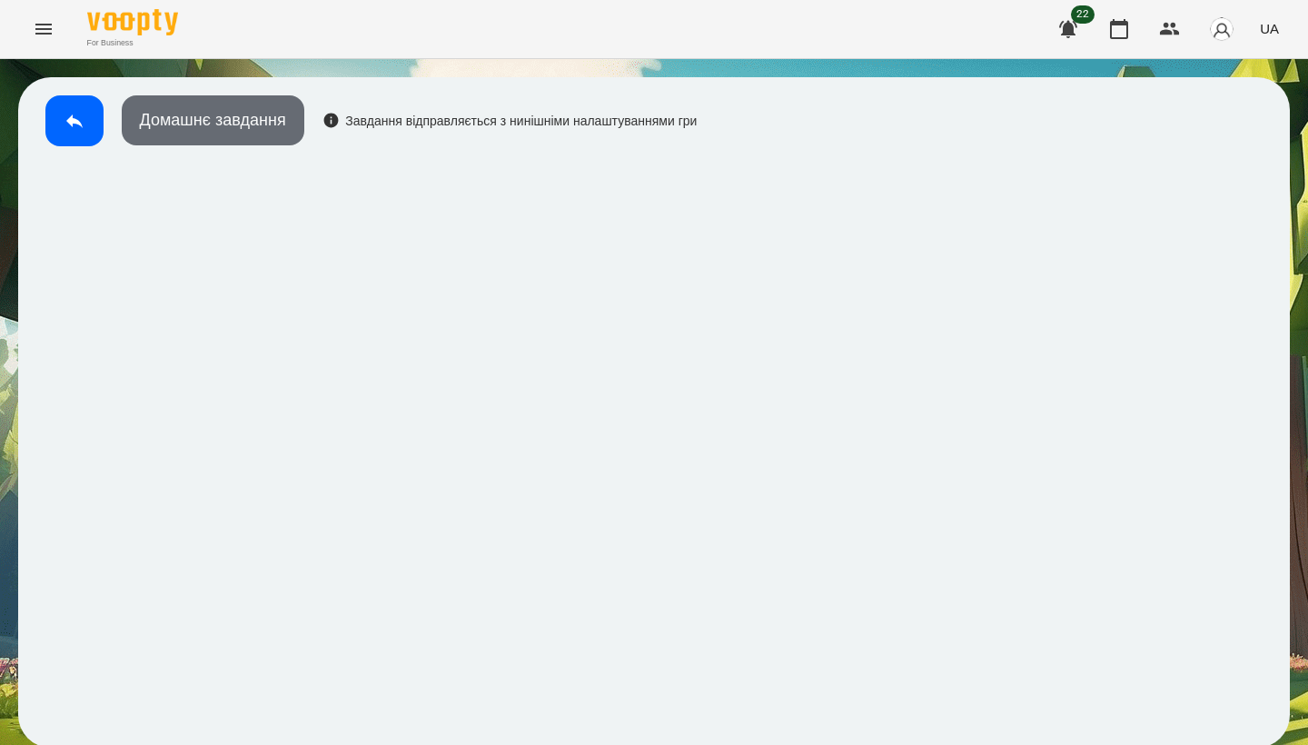
click at [285, 120] on button "Домашнє завдання" at bounding box center [213, 120] width 183 height 50
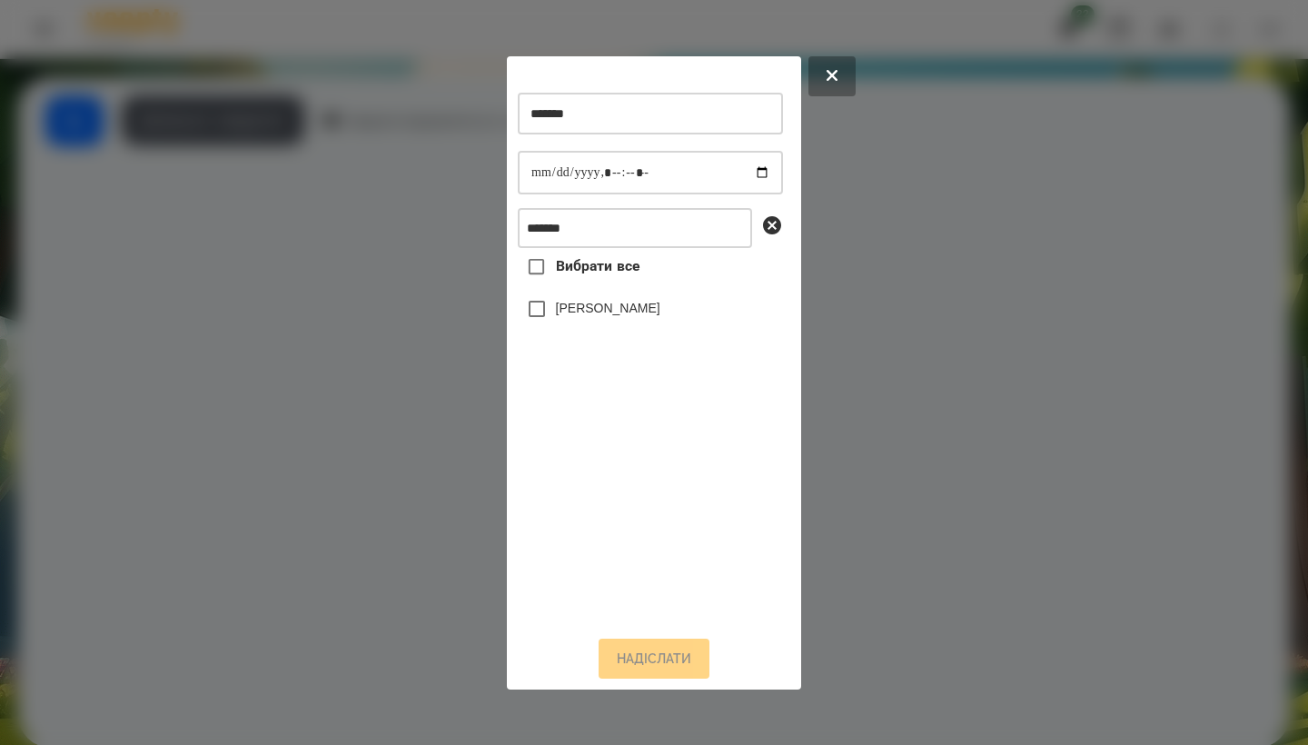
click at [617, 317] on label "[PERSON_NAME]" at bounding box center [608, 308] width 104 height 18
click at [643, 648] on button "Надіслати" at bounding box center [653, 658] width 111 height 40
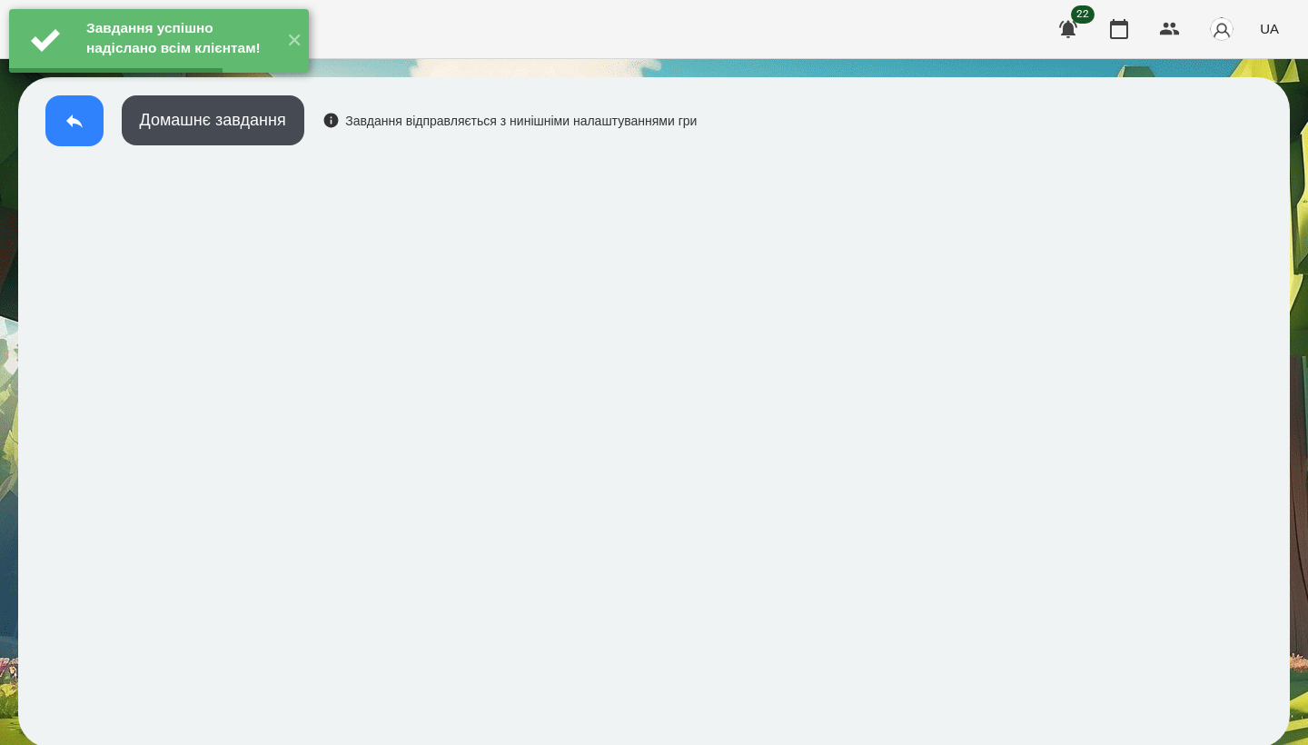
click at [66, 133] on button at bounding box center [74, 120] width 58 height 51
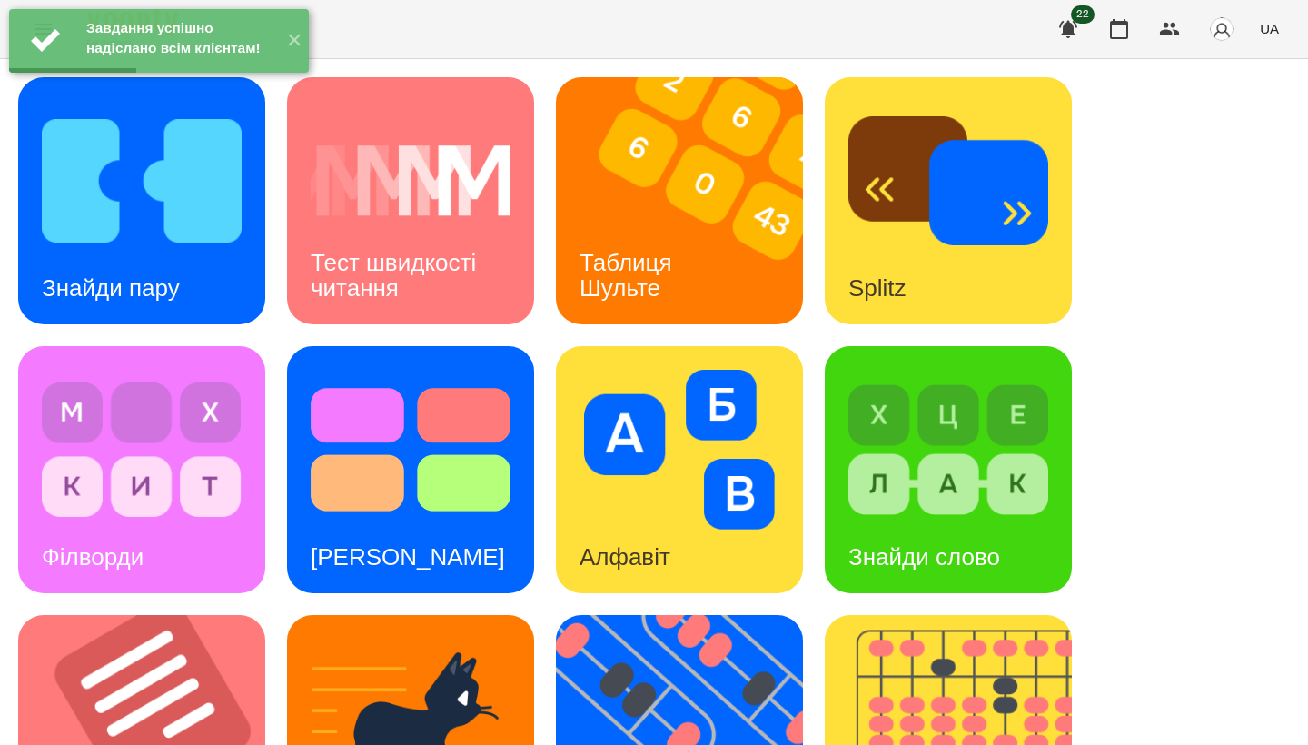
scroll to position [10, 0]
click at [934, 433] on img at bounding box center [948, 450] width 200 height 160
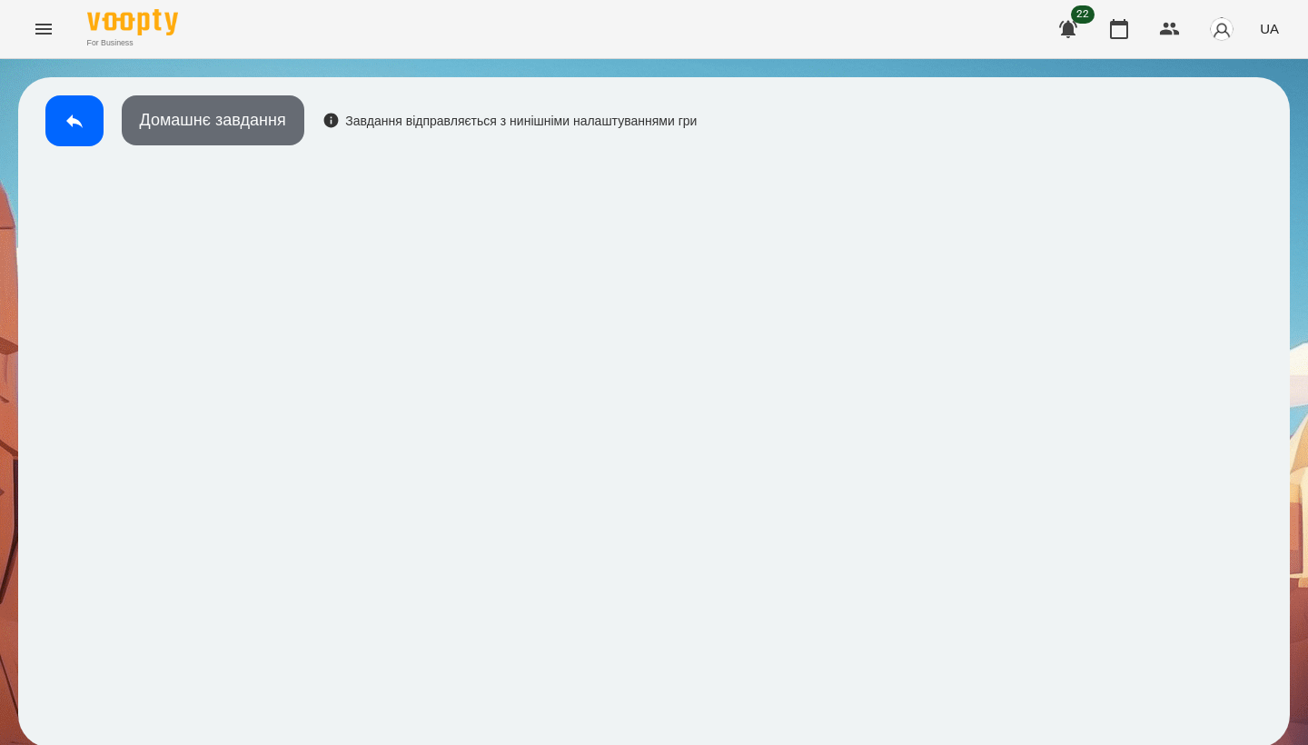
click at [233, 130] on button "Домашнє завдання" at bounding box center [213, 120] width 183 height 50
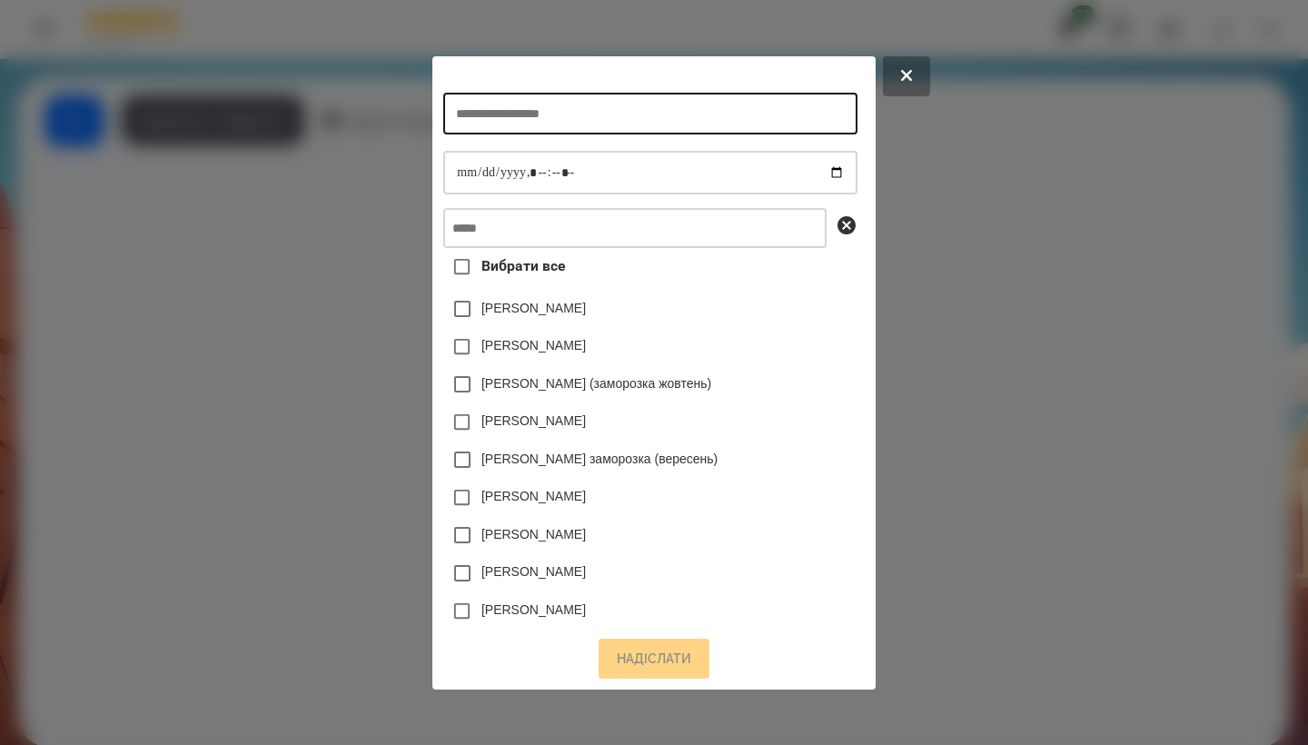
click at [584, 121] on input "text" at bounding box center [649, 114] width 413 height 42
type input "**********"
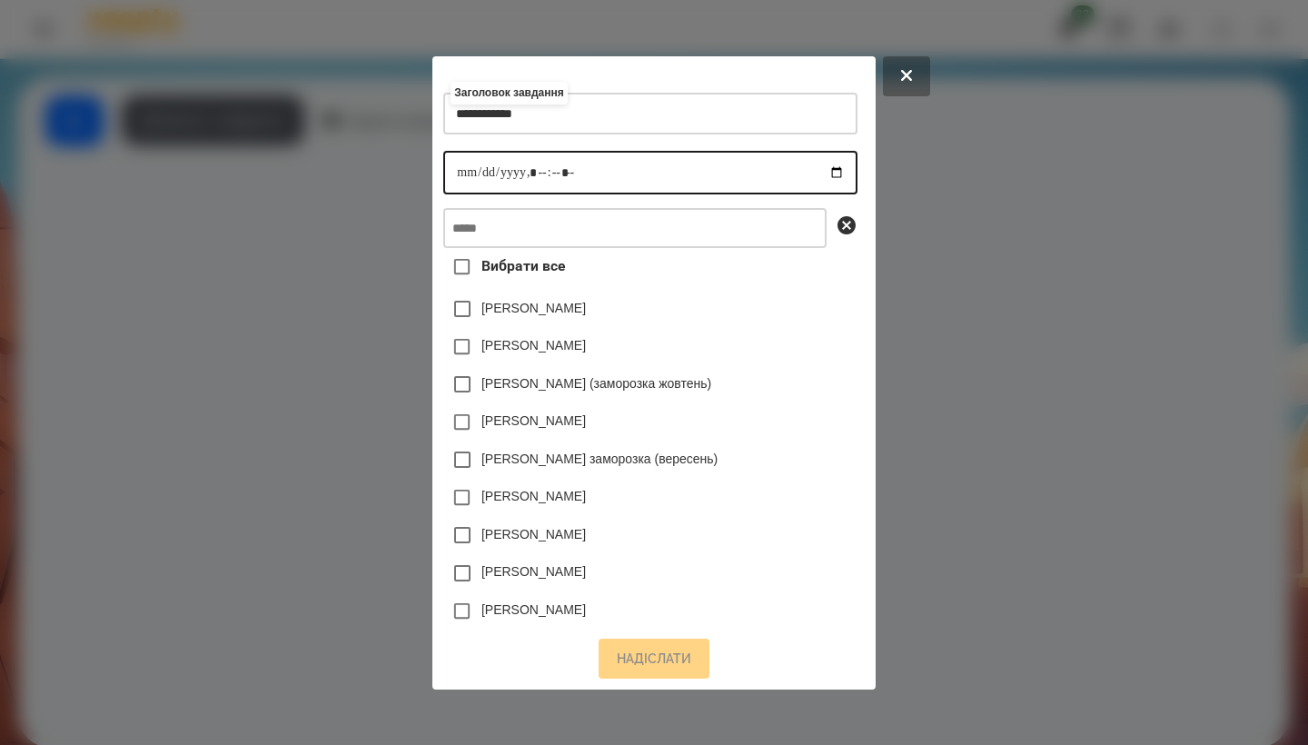
click at [447, 176] on input "datetime-local" at bounding box center [649, 173] width 413 height 44
click at [532, 177] on input "datetime-local" at bounding box center [649, 173] width 413 height 44
type input "**********"
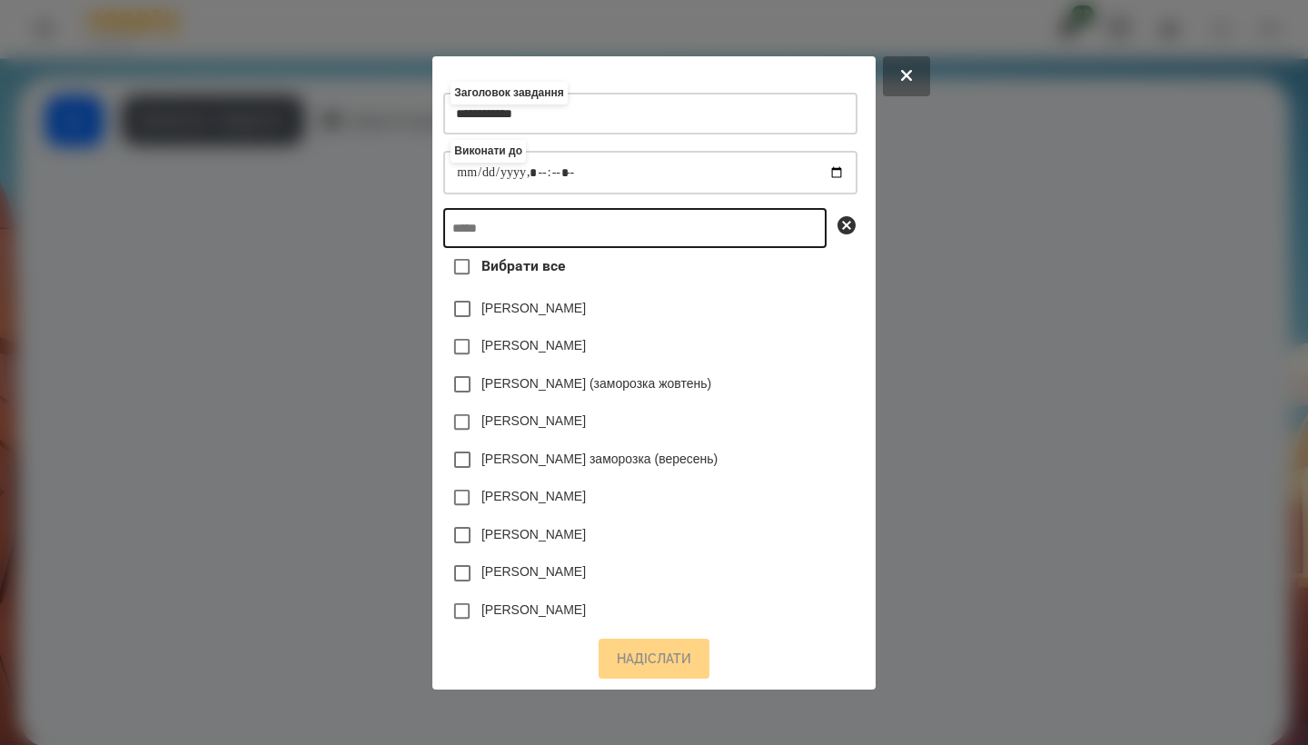
click at [600, 225] on input "text" at bounding box center [634, 228] width 383 height 40
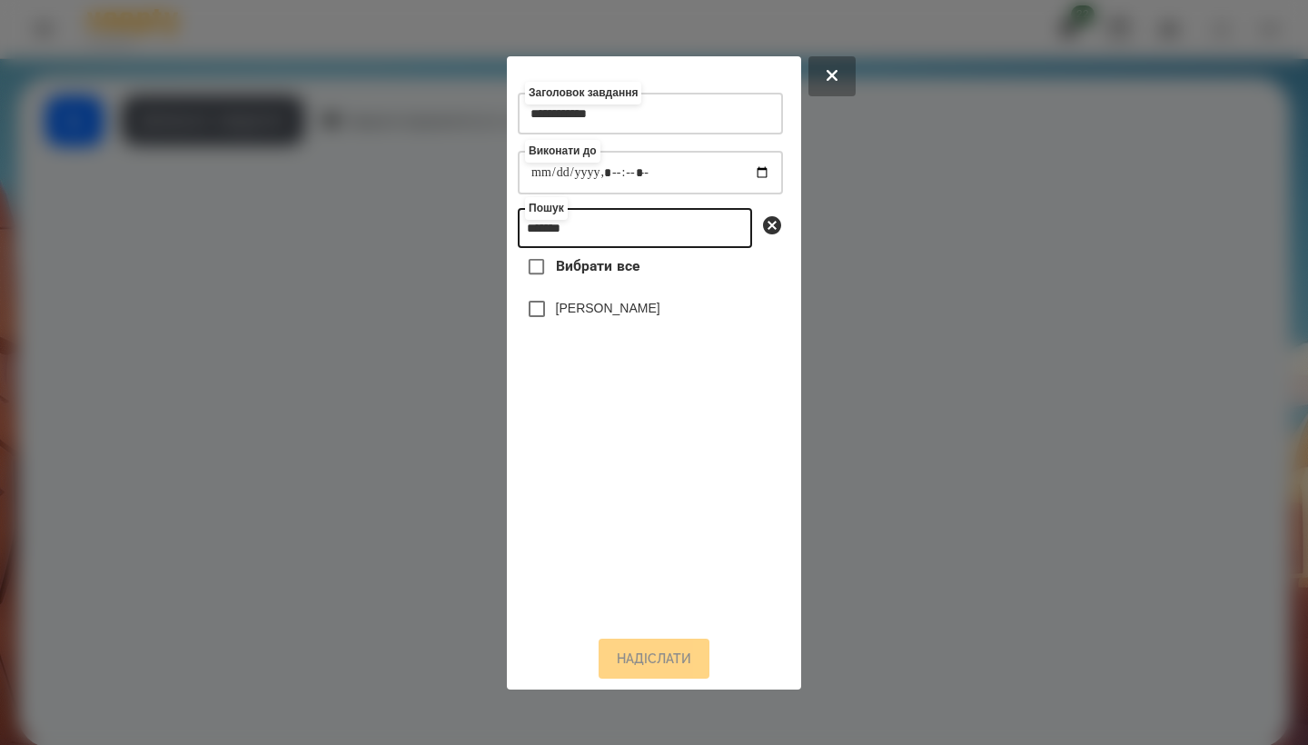
type input "*******"
click at [634, 317] on label "[PERSON_NAME]" at bounding box center [608, 308] width 104 height 18
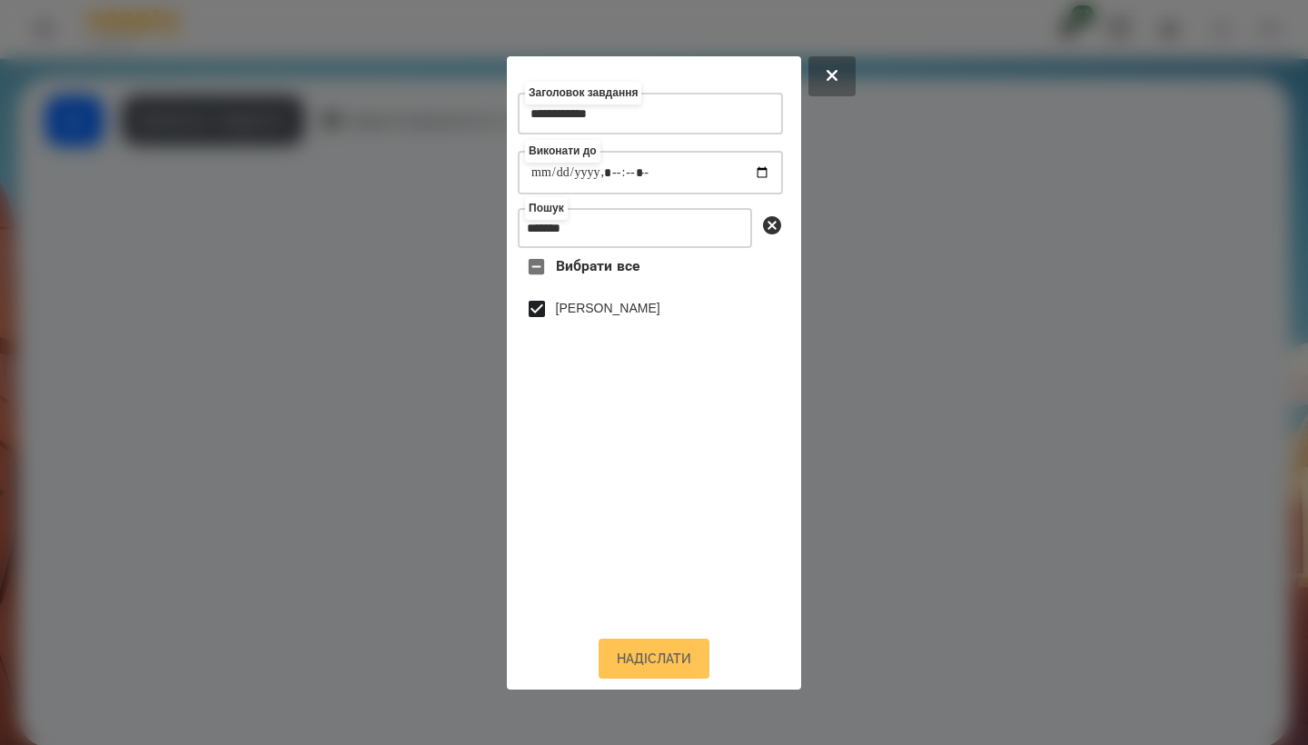
click at [657, 667] on button "Надіслати" at bounding box center [653, 658] width 111 height 40
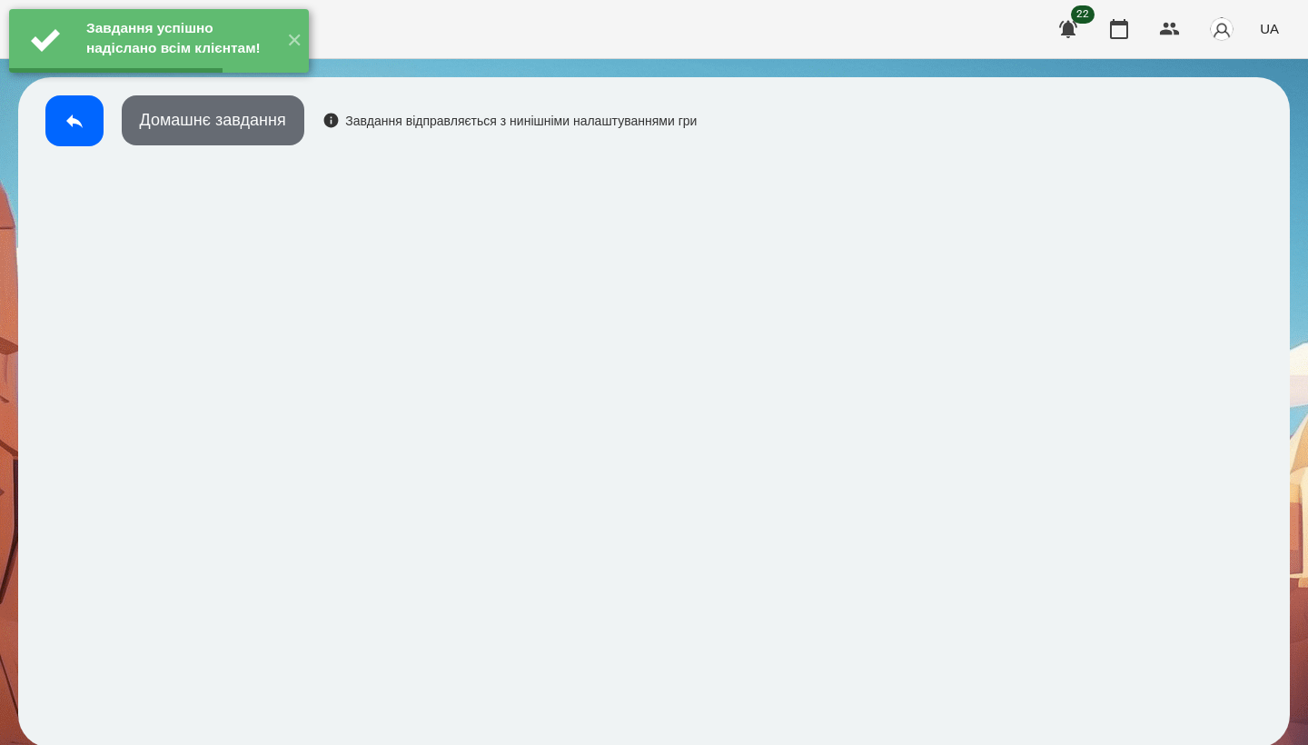
click at [273, 130] on button "Домашнє завдання" at bounding box center [213, 120] width 183 height 50
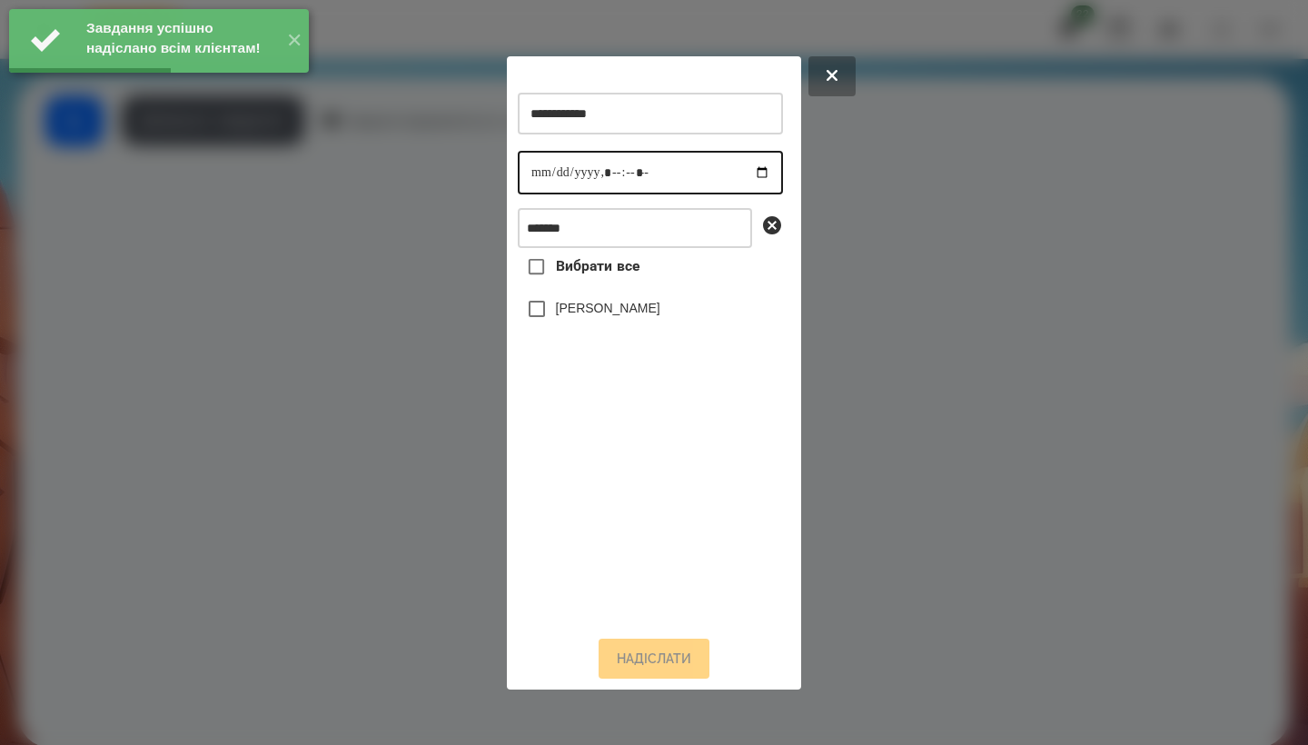
click at [540, 173] on input "datetime-local" at bounding box center [650, 173] width 265 height 44
type input "**********"
click at [647, 317] on label "[PERSON_NAME]" at bounding box center [608, 308] width 104 height 18
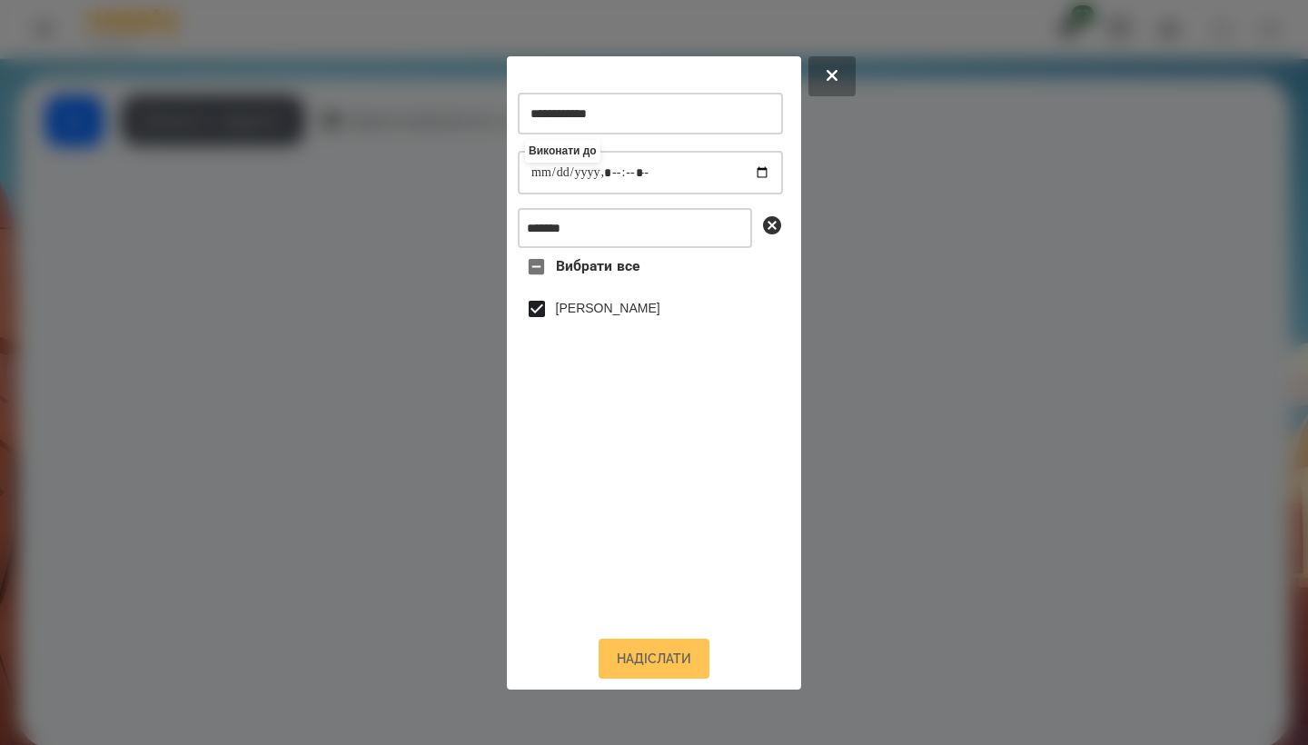
click at [650, 670] on button "Надіслати" at bounding box center [653, 658] width 111 height 40
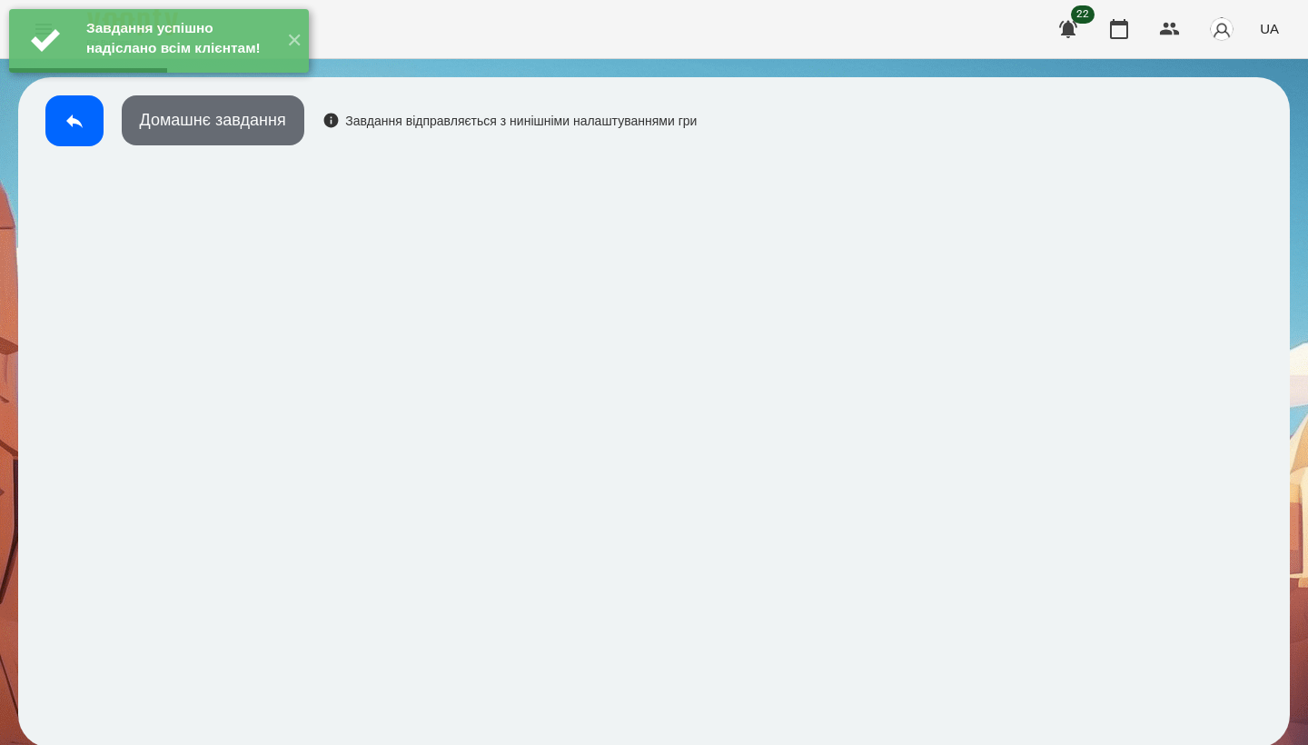
click at [282, 131] on button "Домашнє завдання" at bounding box center [213, 120] width 183 height 50
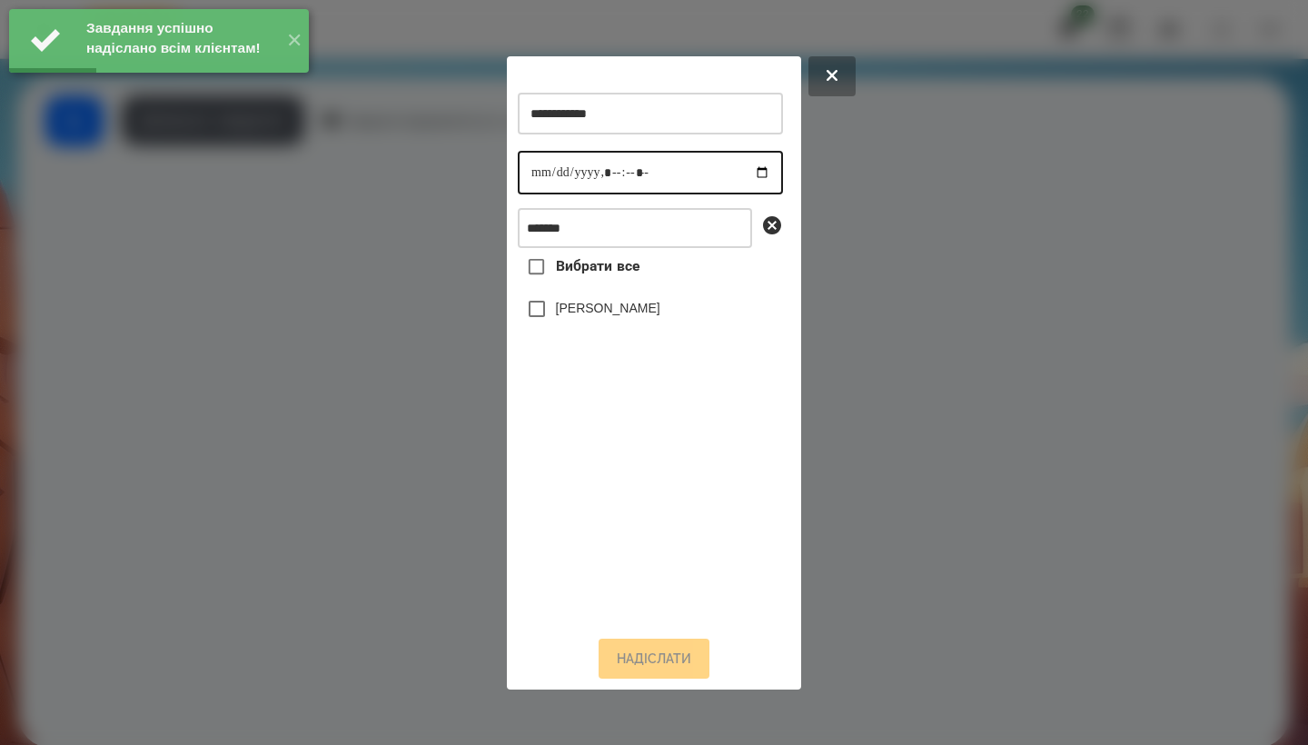
click at [534, 173] on input "datetime-local" at bounding box center [650, 173] width 265 height 44
type input "**********"
click at [649, 317] on label "[PERSON_NAME]" at bounding box center [608, 308] width 104 height 18
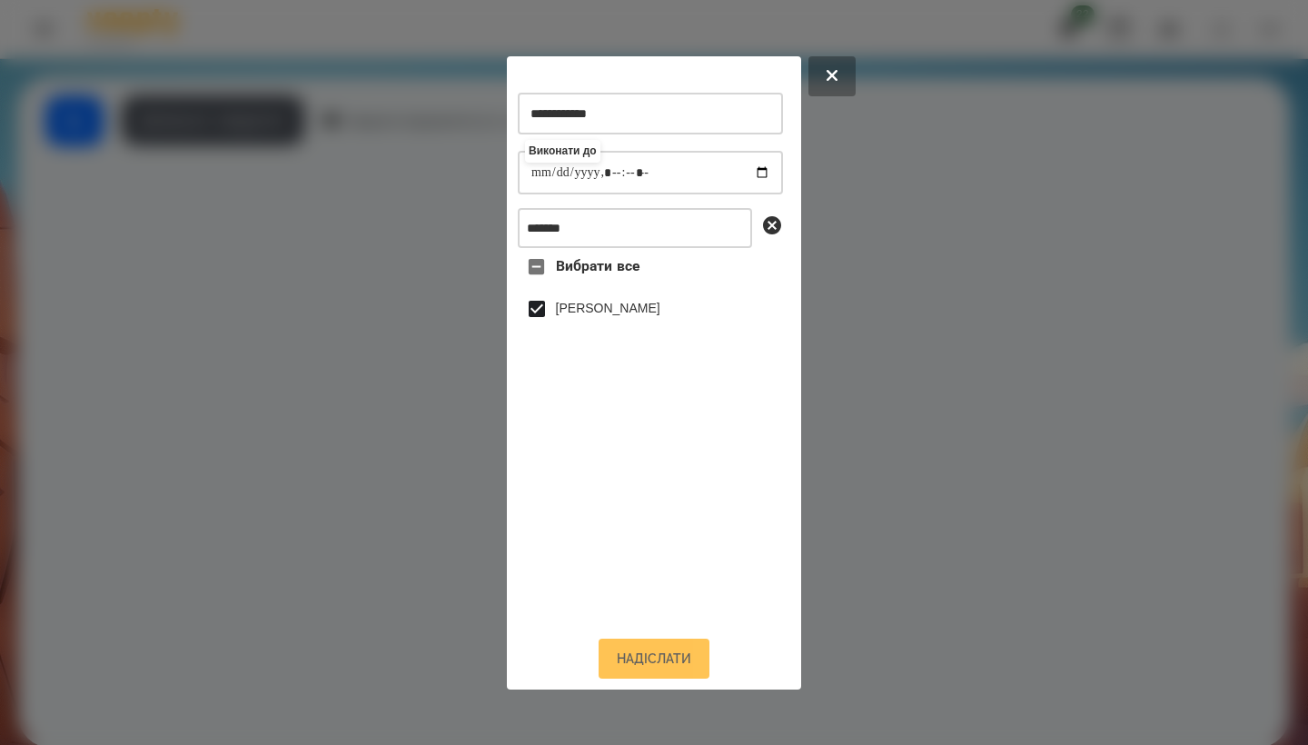
click at [634, 675] on button "Надіслати" at bounding box center [653, 658] width 111 height 40
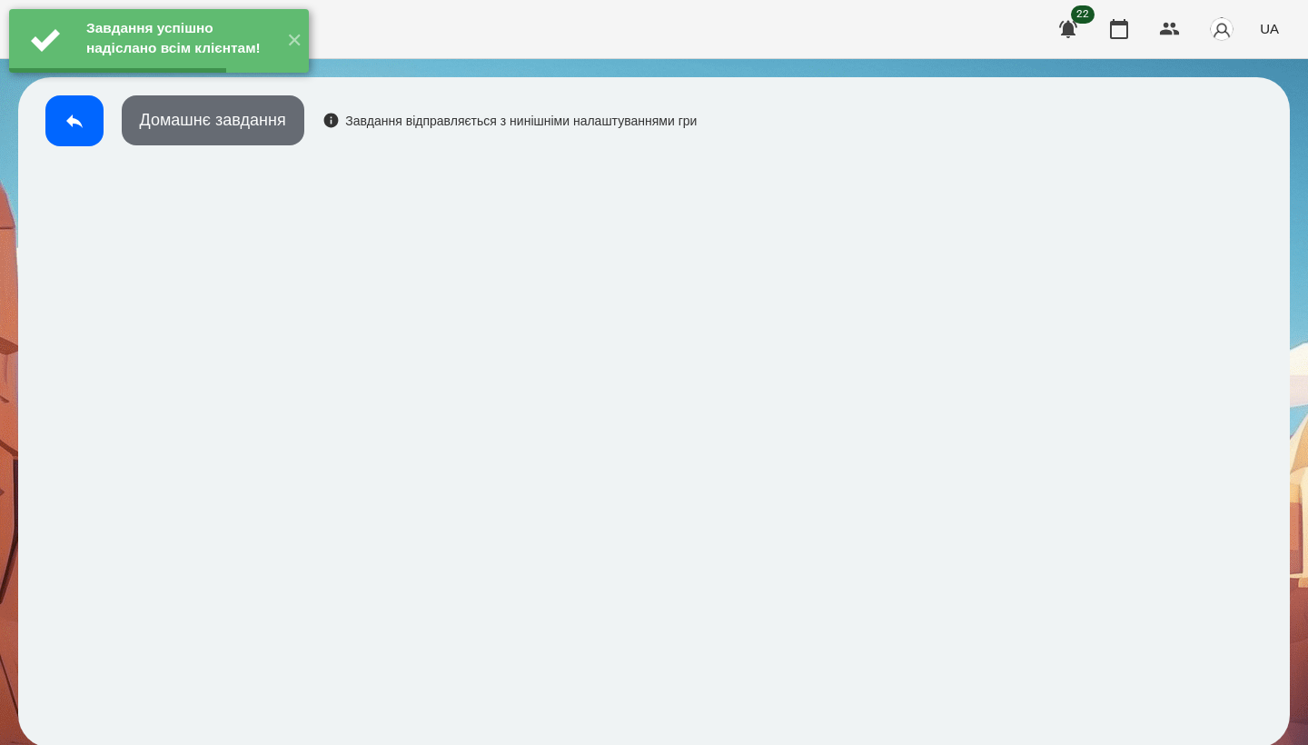
click at [267, 129] on button "Домашнє завдання" at bounding box center [213, 120] width 183 height 50
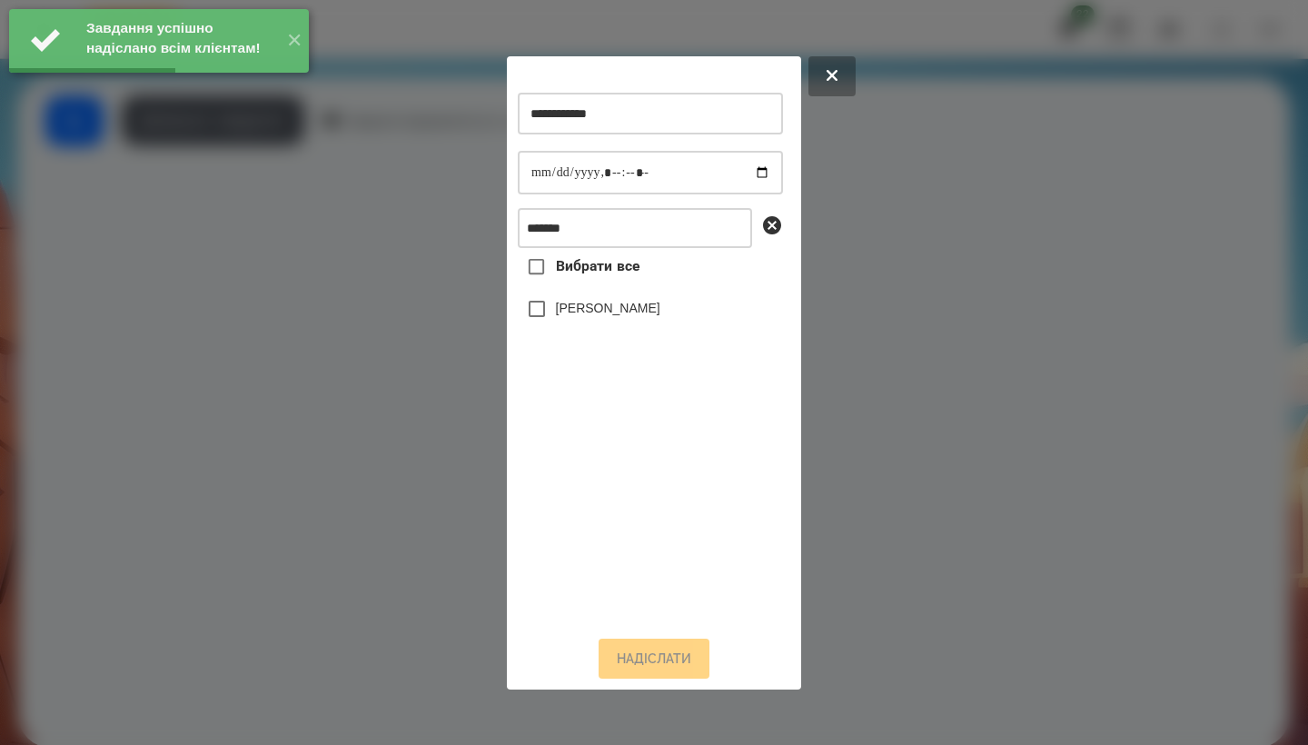
click at [517, 167] on div "**********" at bounding box center [654, 372] width 294 height 633
click at [538, 168] on input "datetime-local" at bounding box center [650, 173] width 265 height 44
type input "**********"
click at [648, 316] on label "[PERSON_NAME]" at bounding box center [608, 308] width 104 height 18
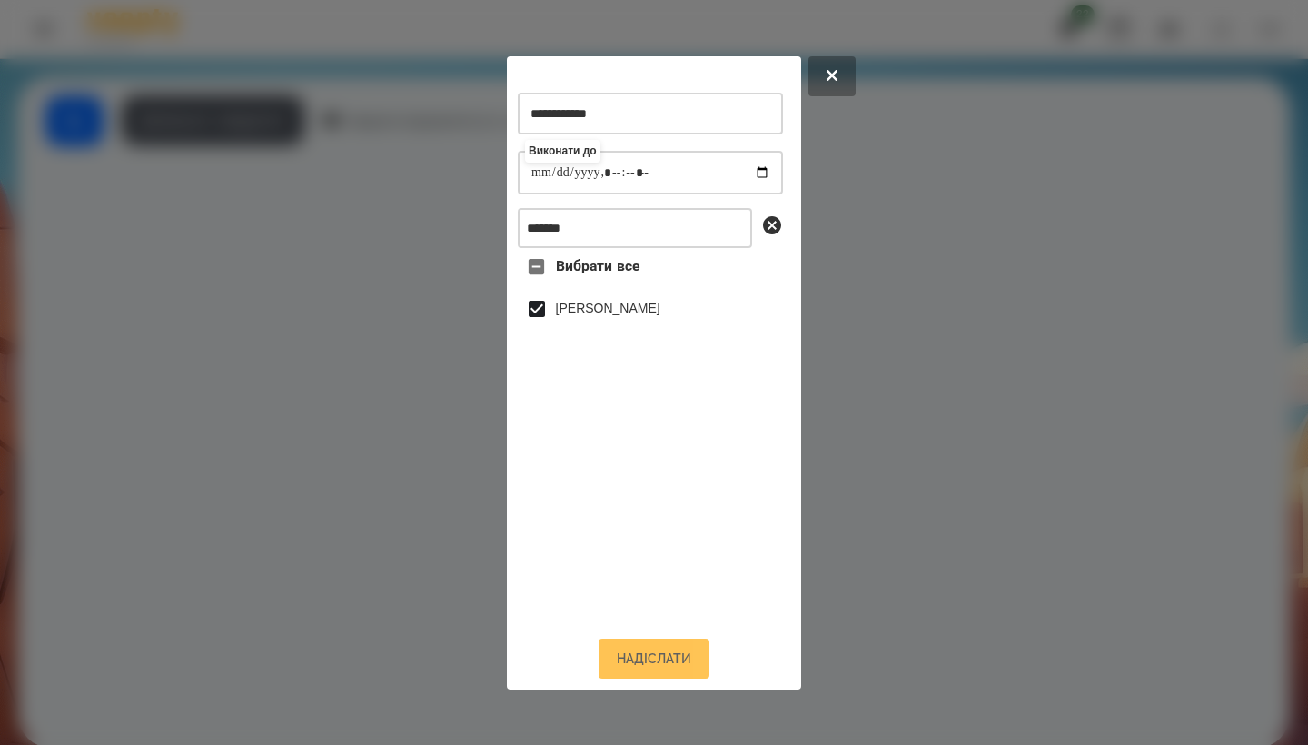
click at [667, 667] on button "Надіслати" at bounding box center [653, 658] width 111 height 40
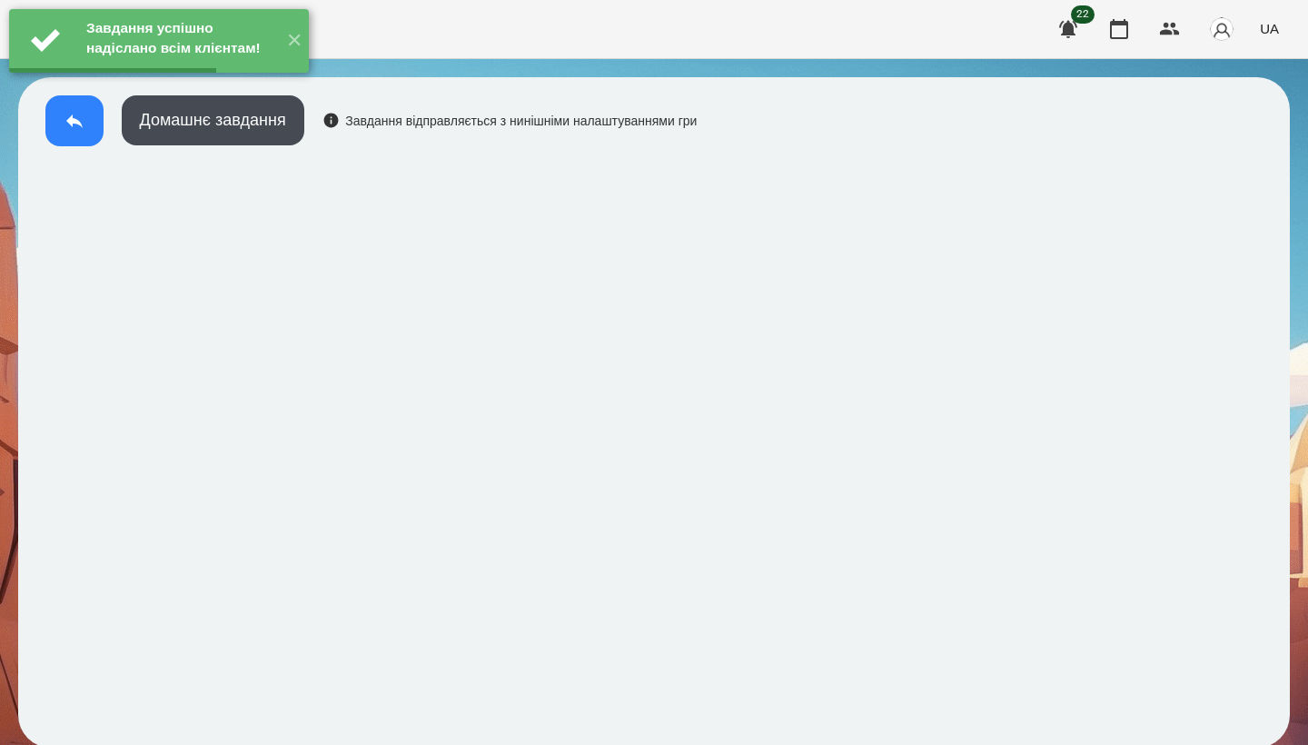
click at [76, 139] on button at bounding box center [74, 120] width 58 height 51
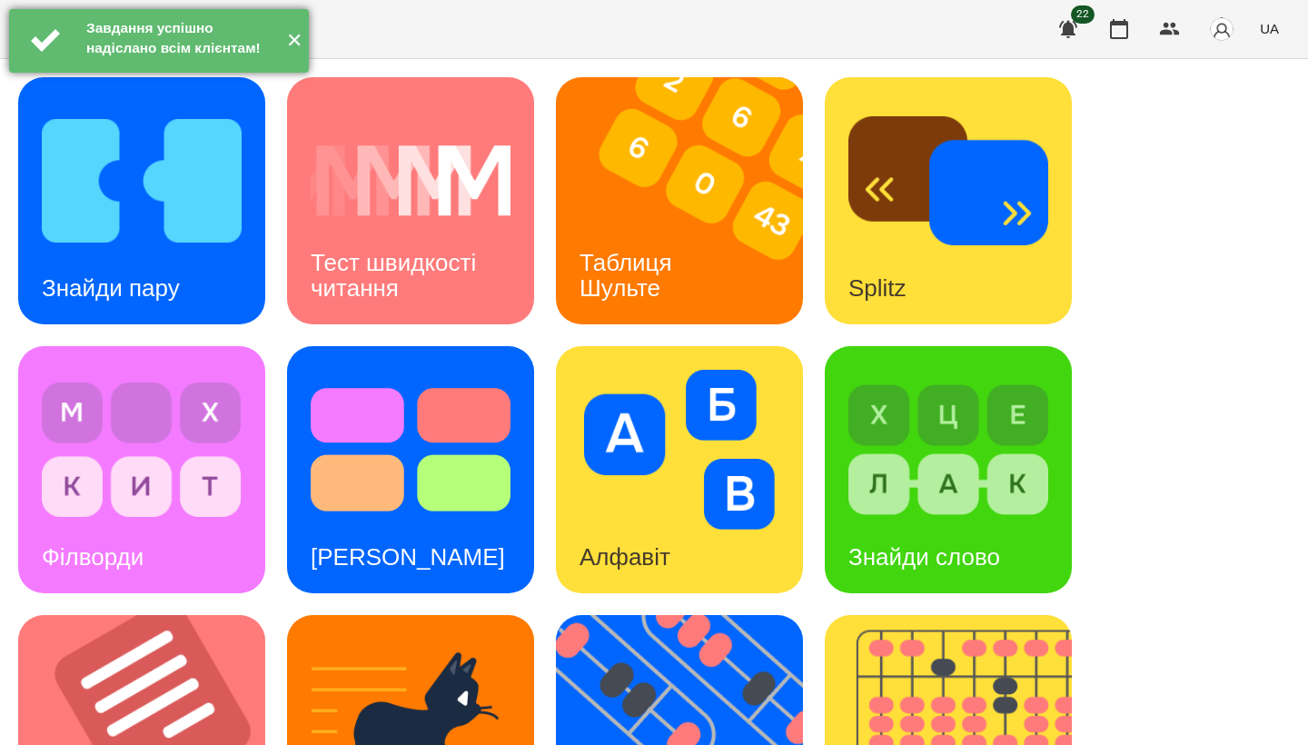
click at [300, 52] on button "✕" at bounding box center [294, 41] width 30 height 64
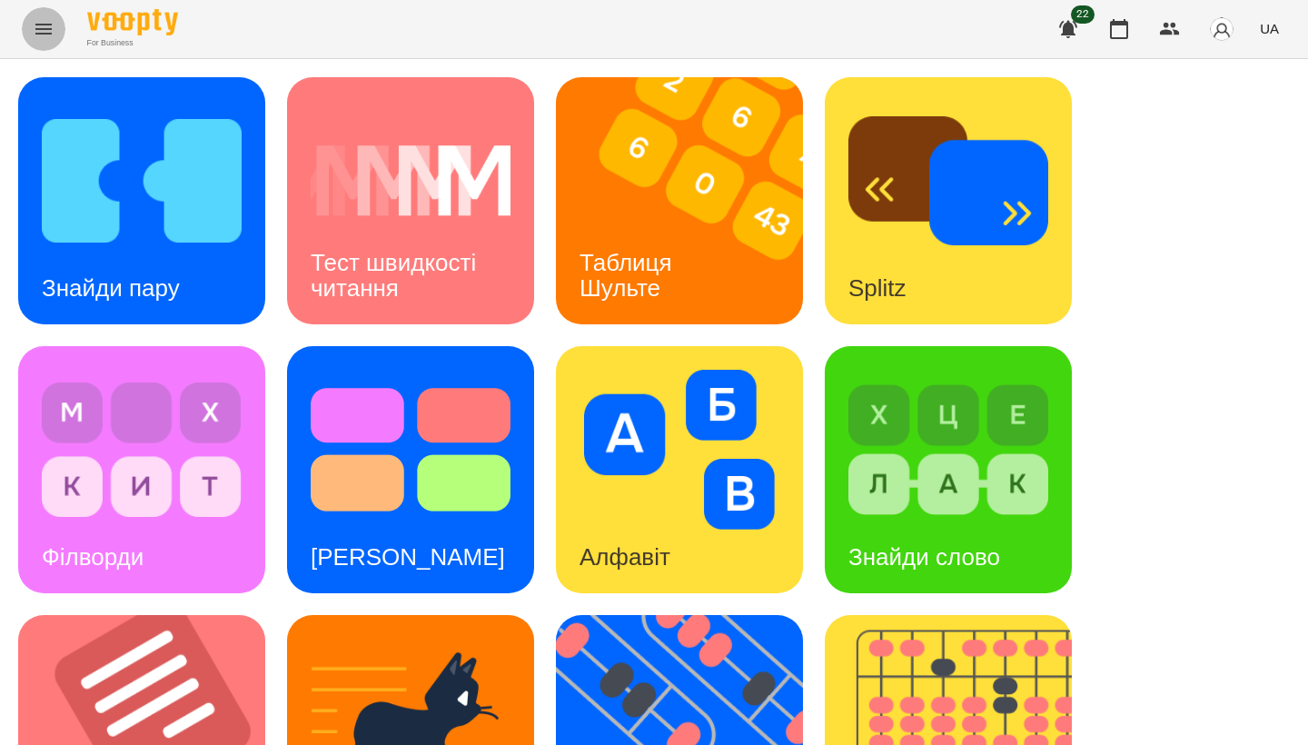
click at [49, 33] on icon "Menu" at bounding box center [43, 29] width 16 height 11
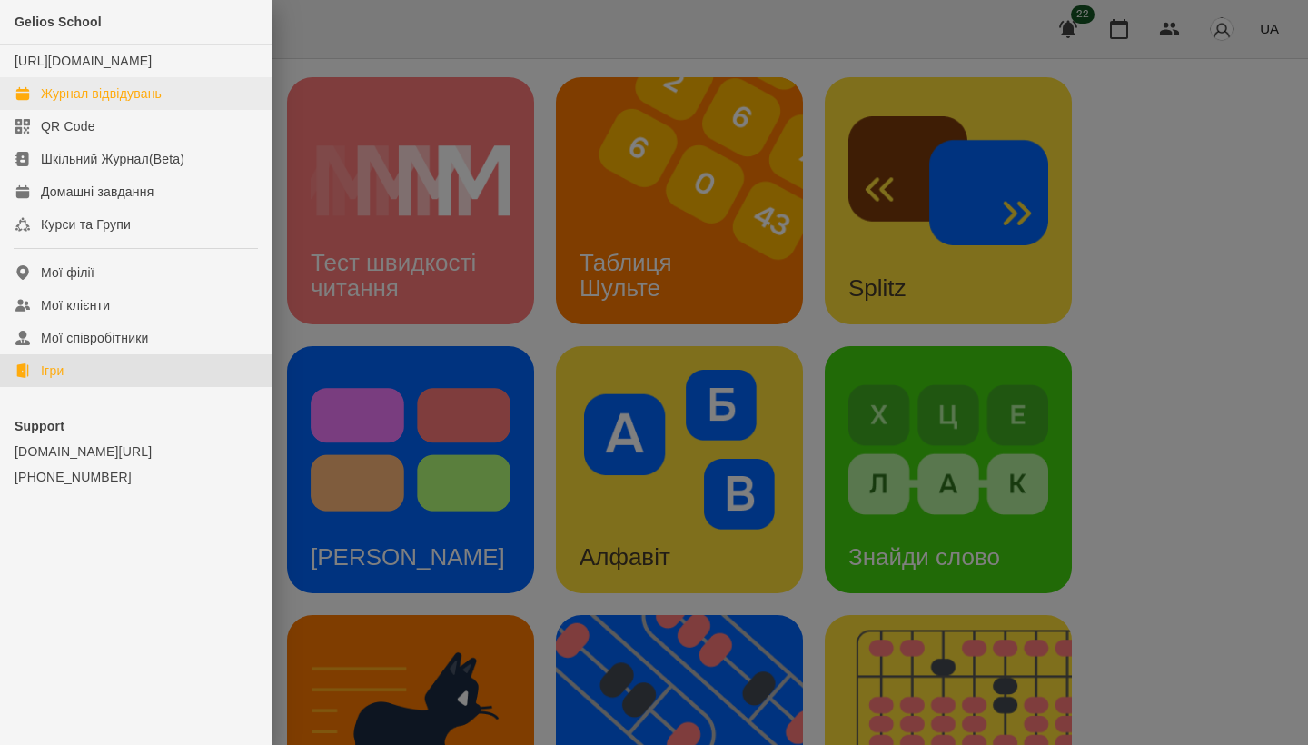
click at [120, 110] on link "Журнал відвідувань" at bounding box center [136, 93] width 272 height 33
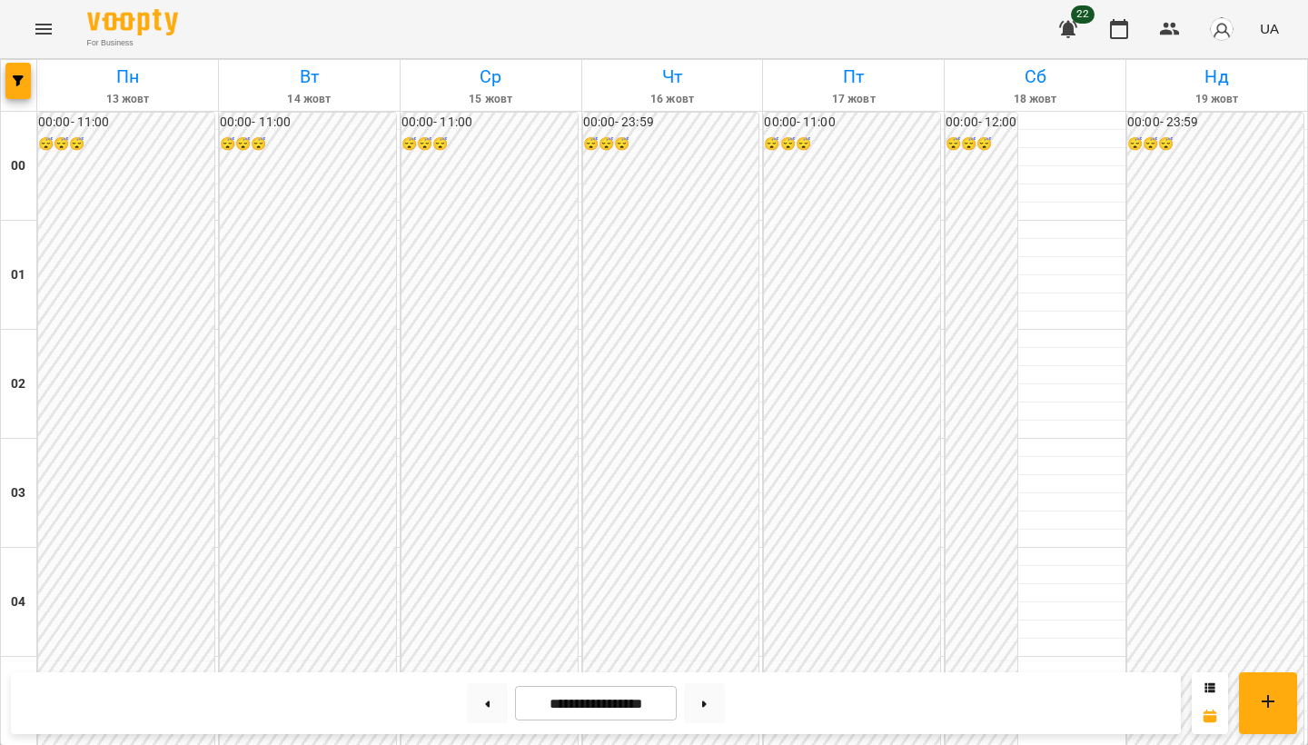
scroll to position [1764, 0]
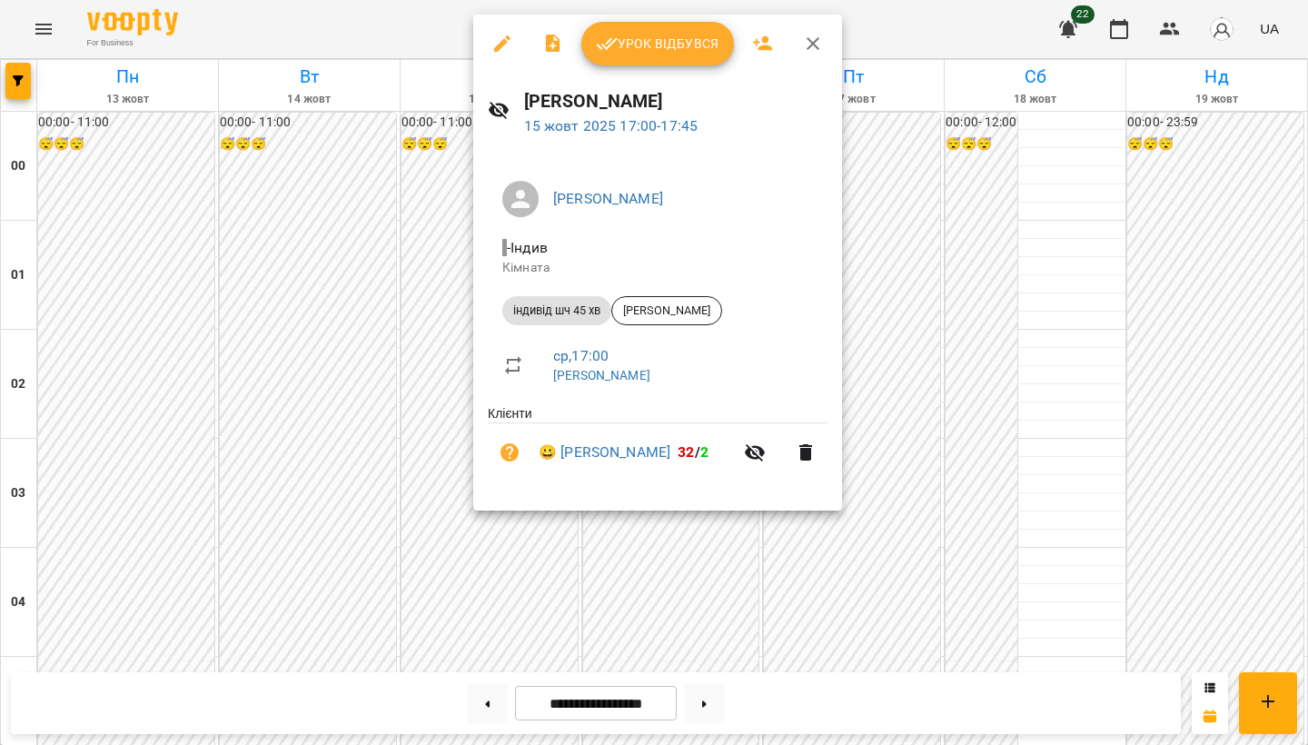
click at [651, 58] on button "Урок відбувся" at bounding box center [657, 44] width 153 height 44
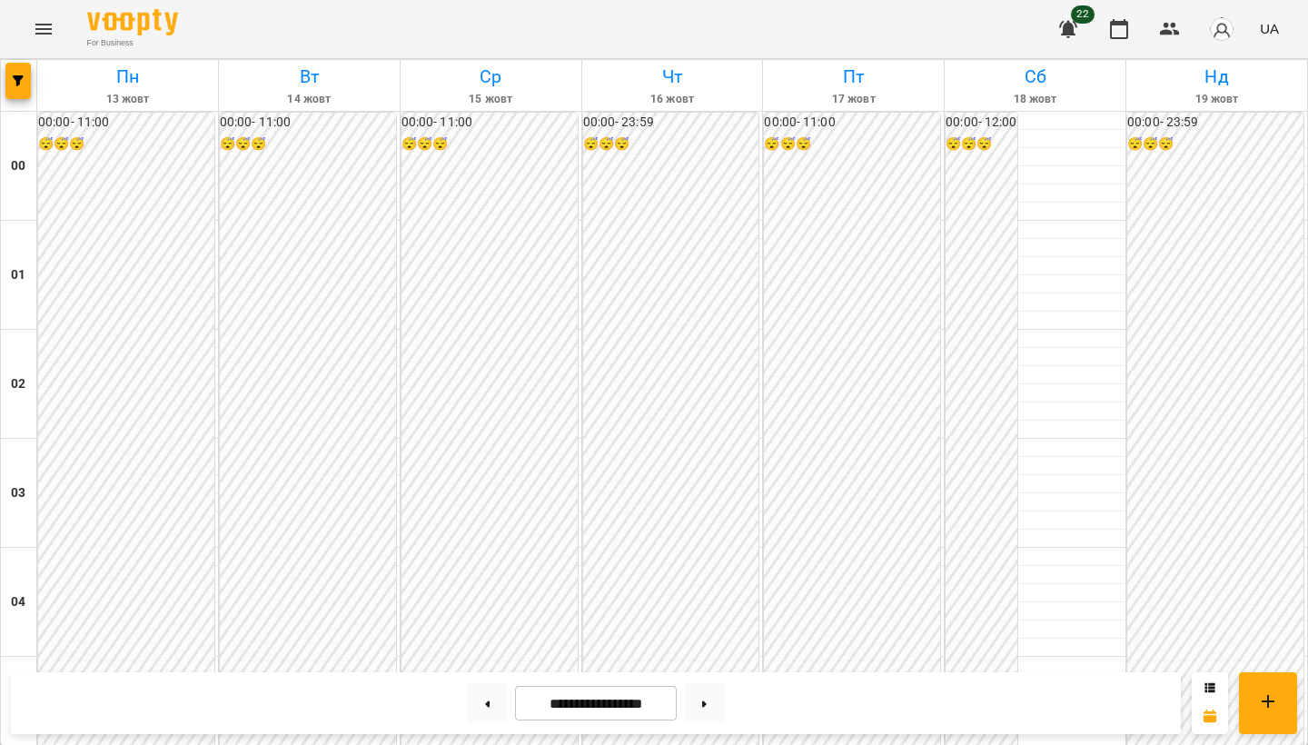
scroll to position [1767, 0]
click at [44, 34] on icon "Menu" at bounding box center [43, 29] width 16 height 11
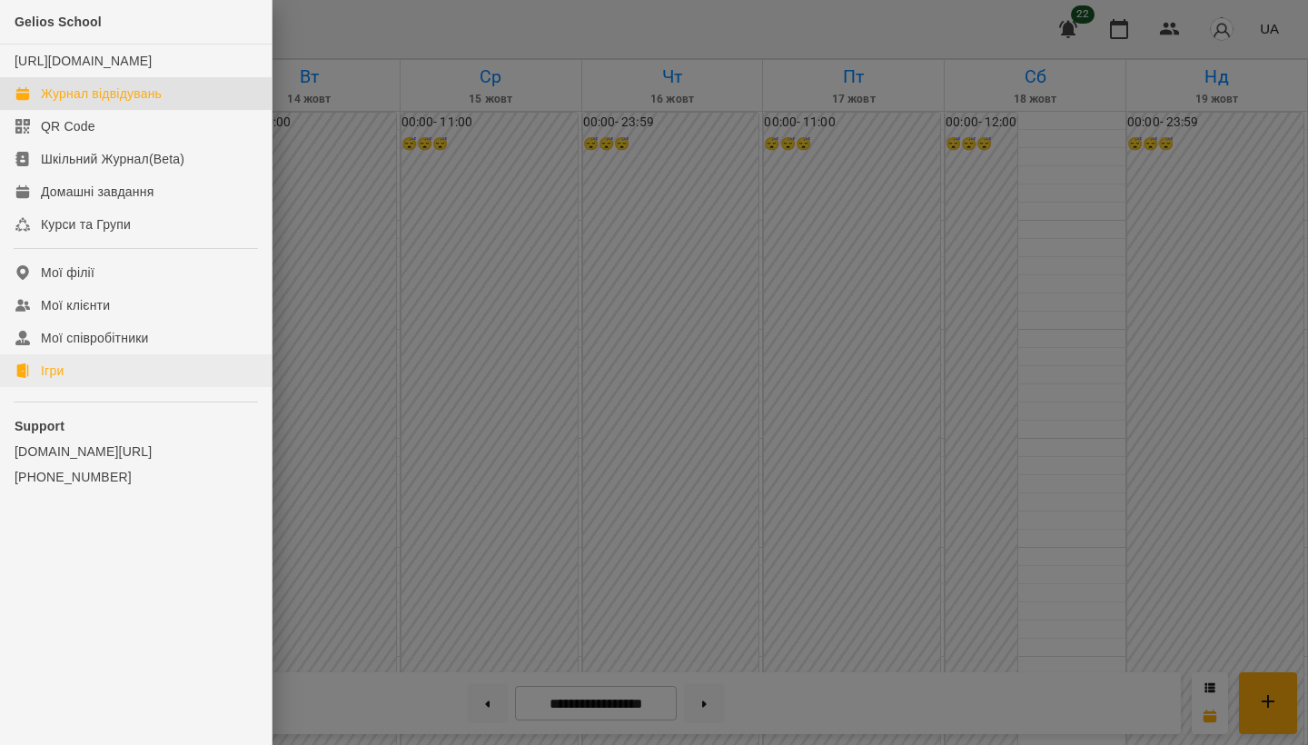
click at [129, 387] on link "Ігри" at bounding box center [136, 370] width 272 height 33
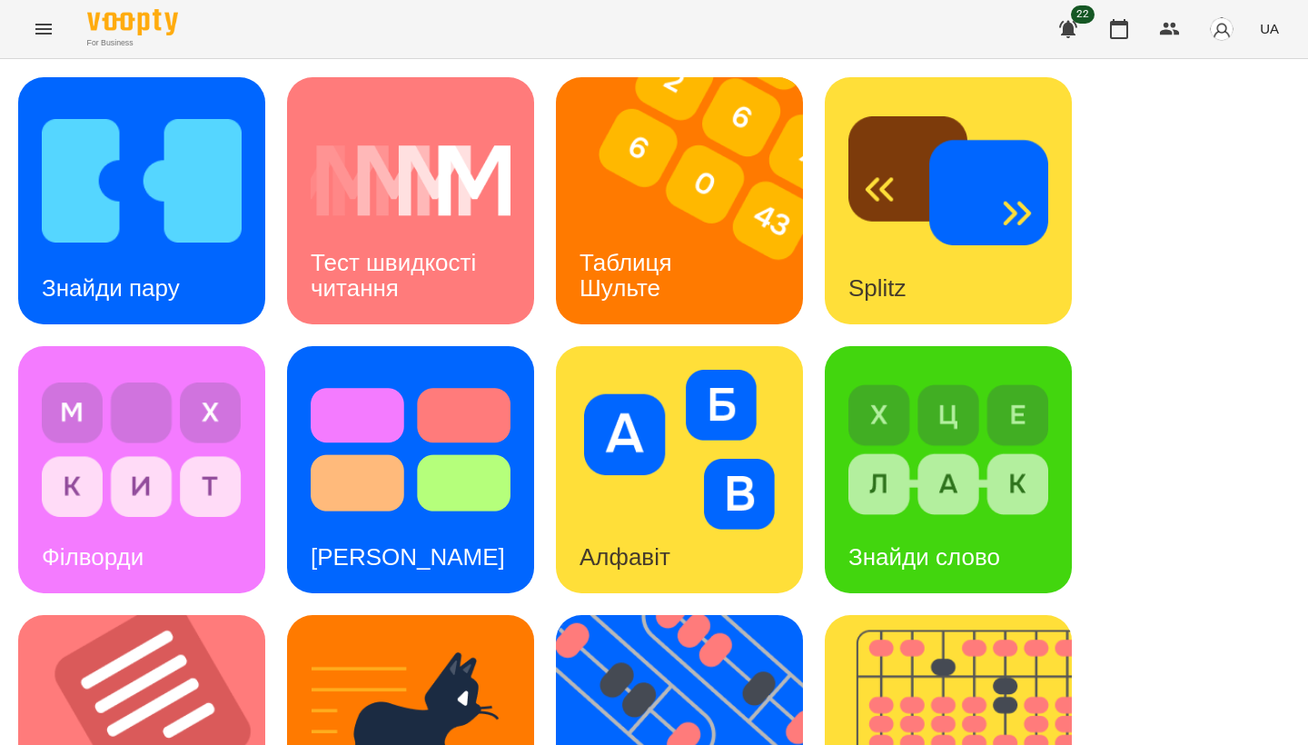
click at [57, 38] on button "Menu" at bounding box center [44, 29] width 44 height 44
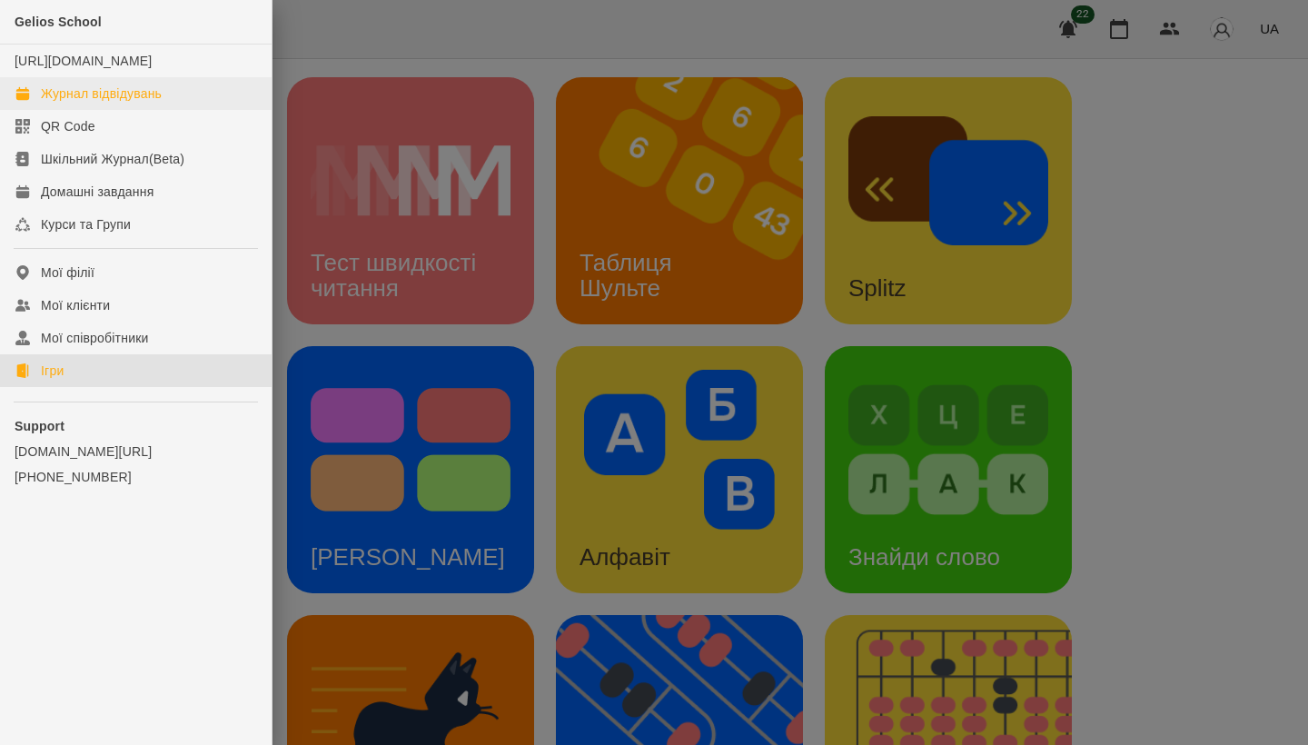
click at [83, 110] on link "Журнал відвідувань" at bounding box center [136, 93] width 272 height 33
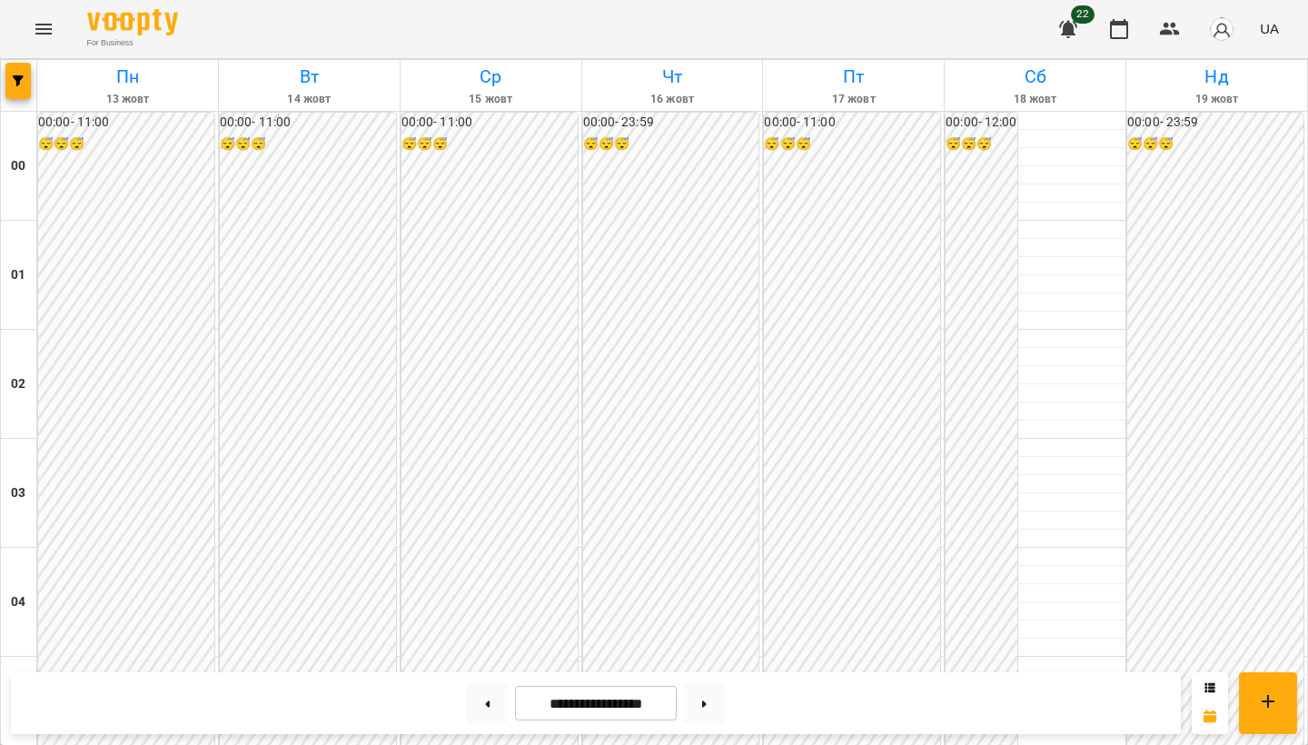
scroll to position [1777, 0]
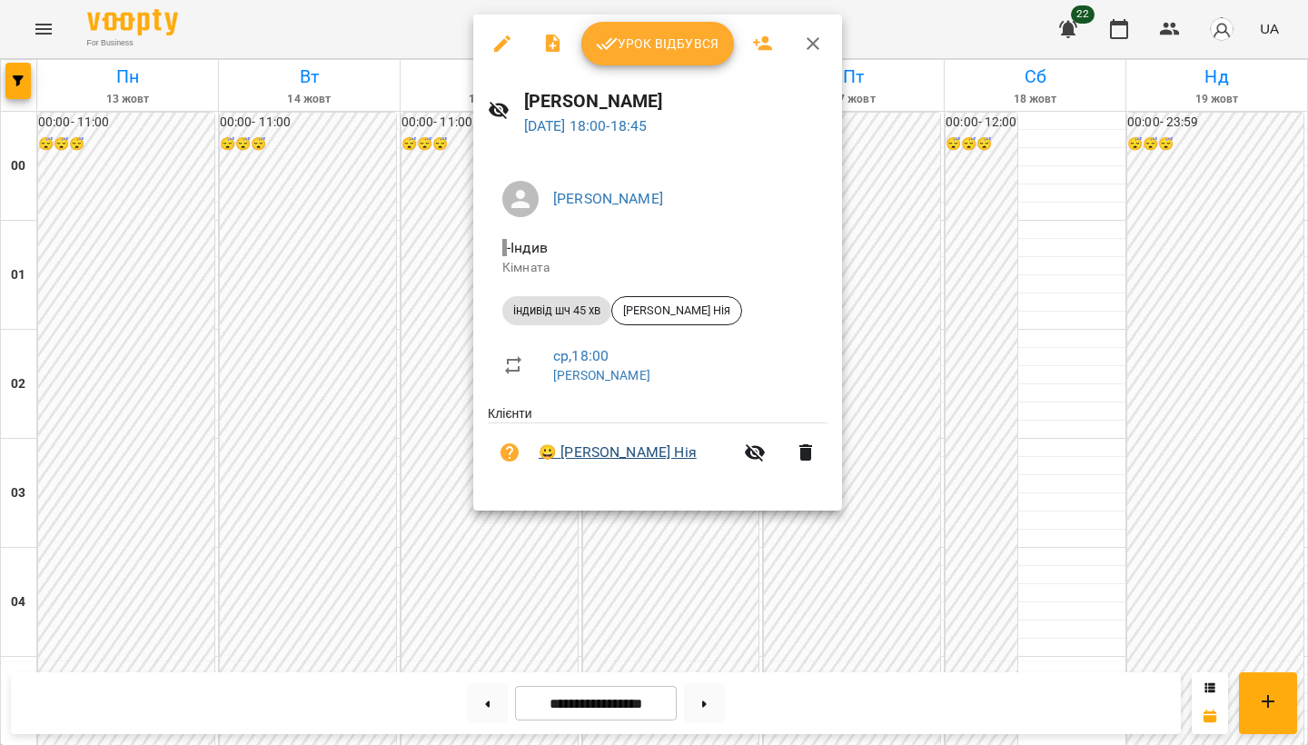
click at [629, 458] on link "😀 [PERSON_NAME] Нія" at bounding box center [617, 452] width 158 height 22
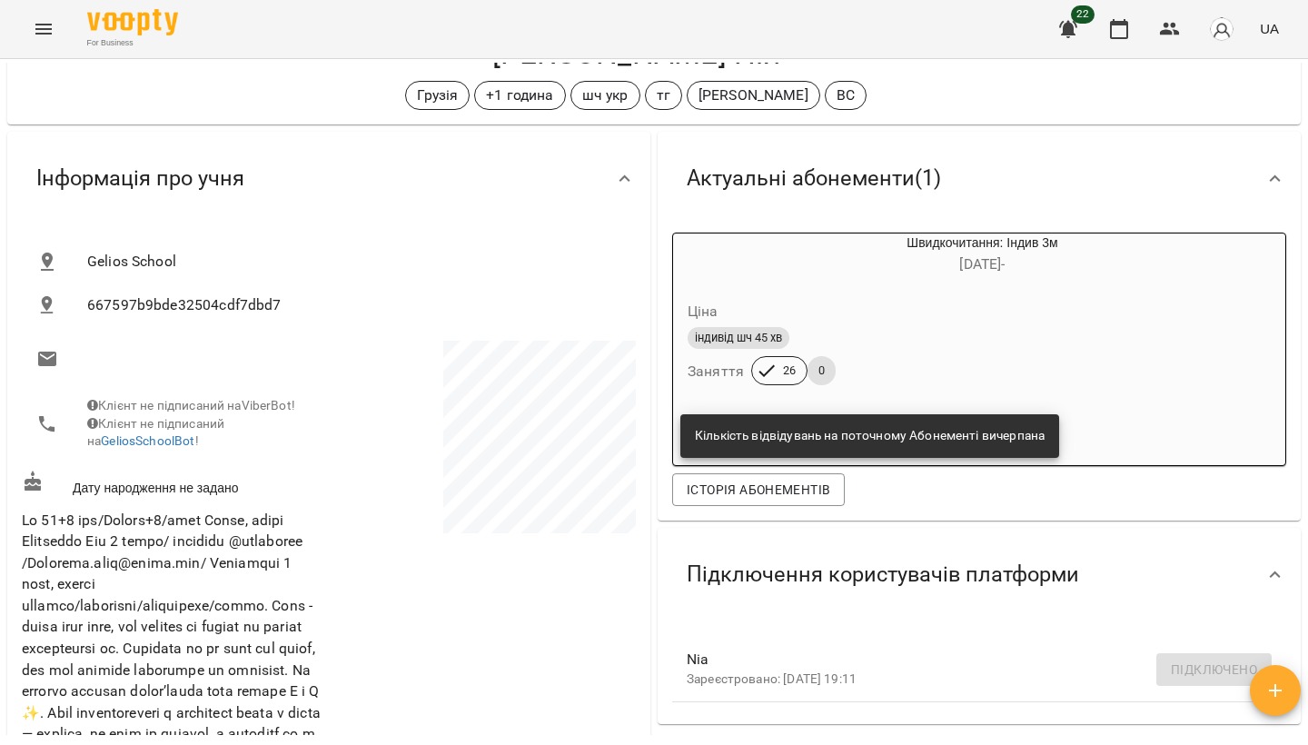
scroll to position [117, 0]
